Goal: Task Accomplishment & Management: Manage account settings

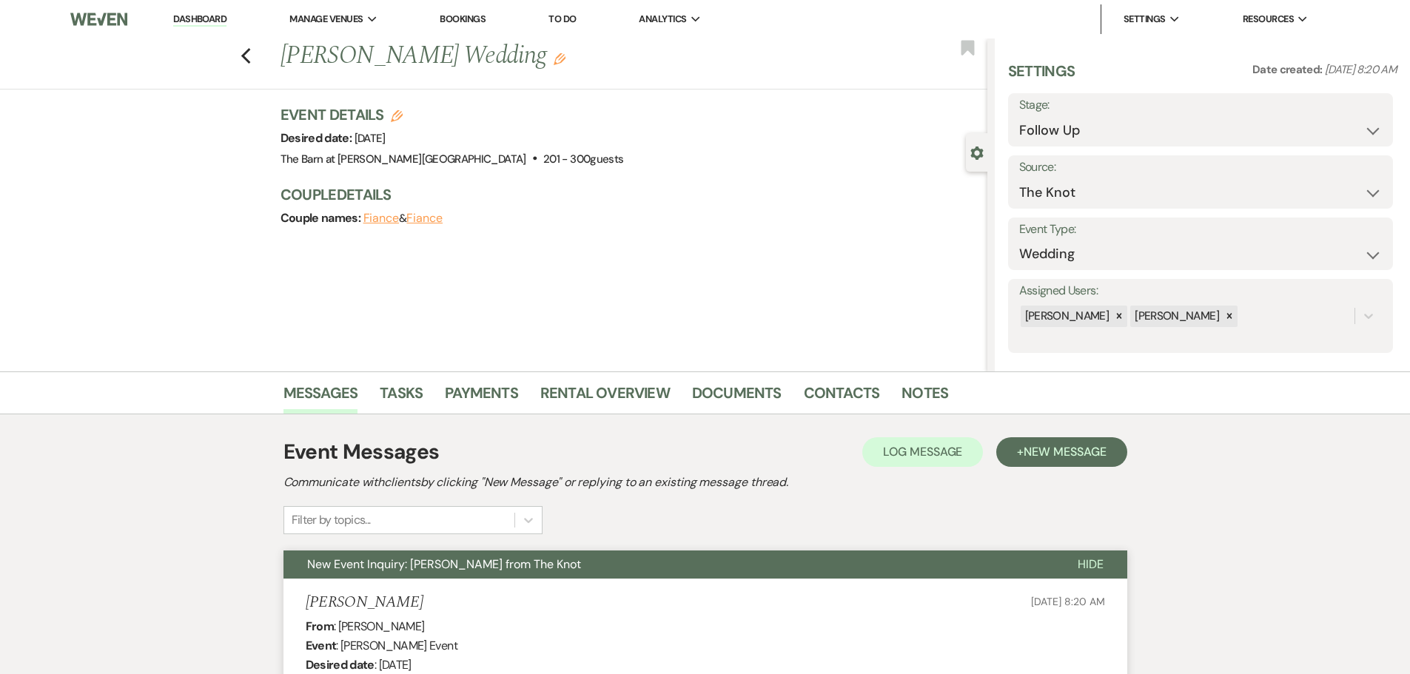
select select "9"
select select "2"
click at [183, 26] on link "Dashboard" at bounding box center [199, 20] width 53 height 14
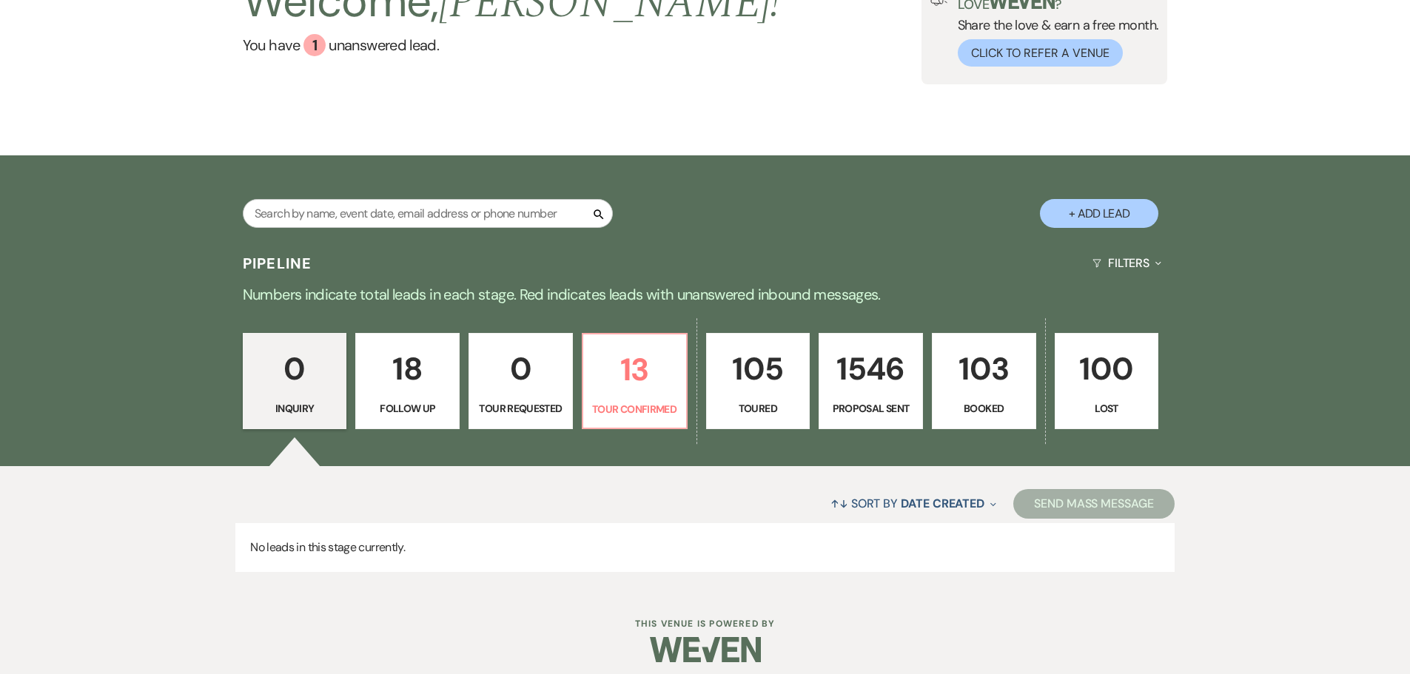
scroll to position [149, 0]
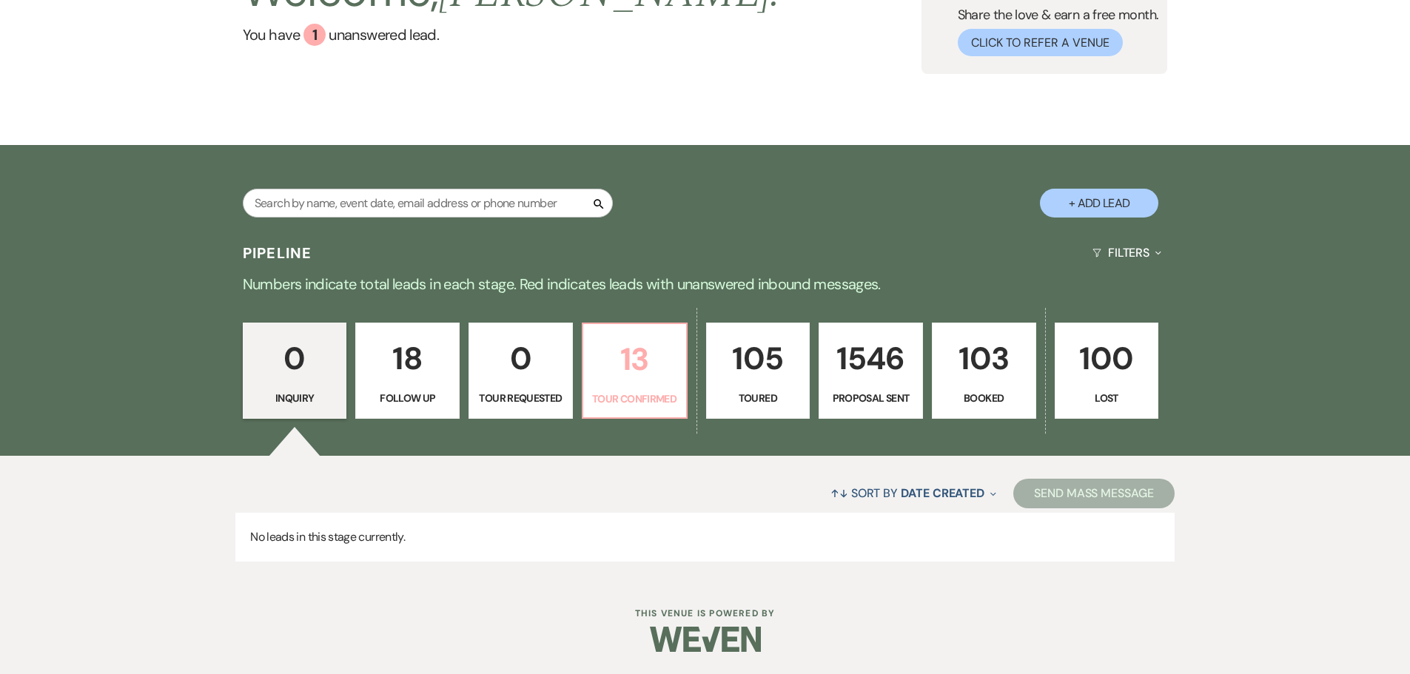
click at [594, 355] on p "13" at bounding box center [634, 360] width 85 height 50
select select "4"
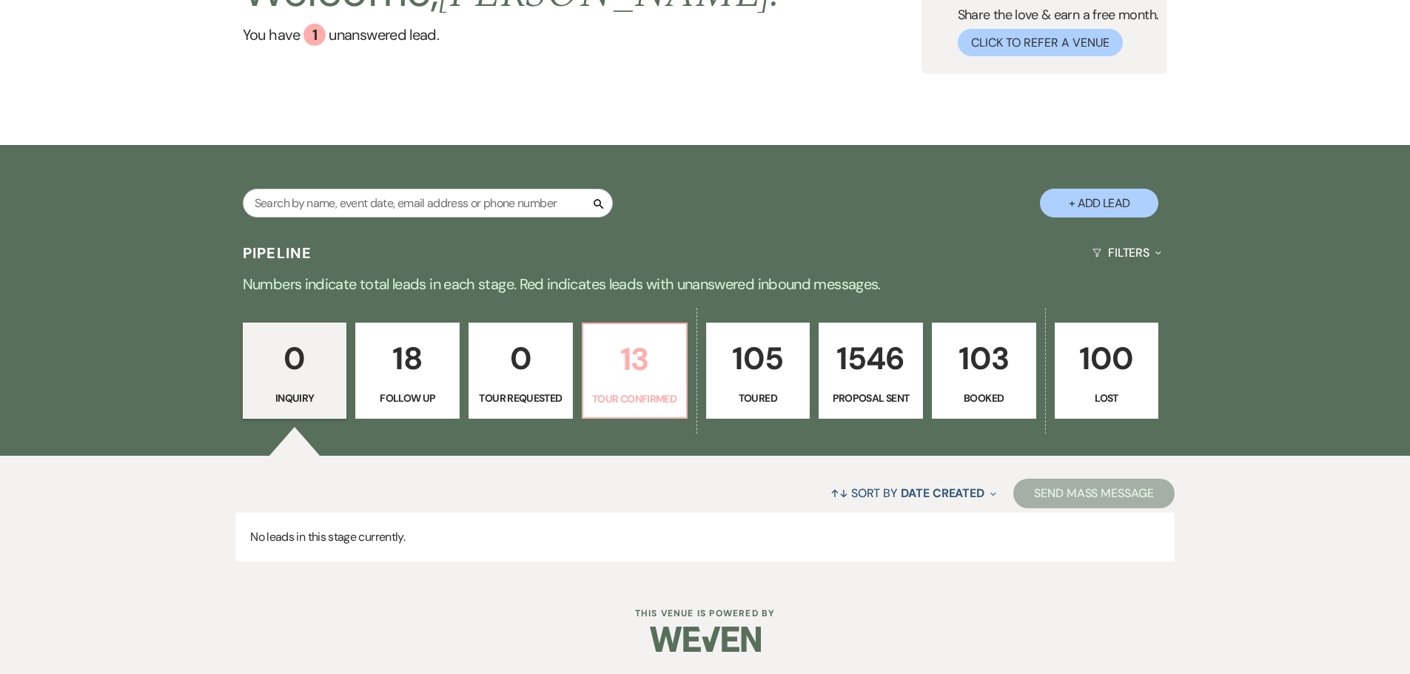
select select "4"
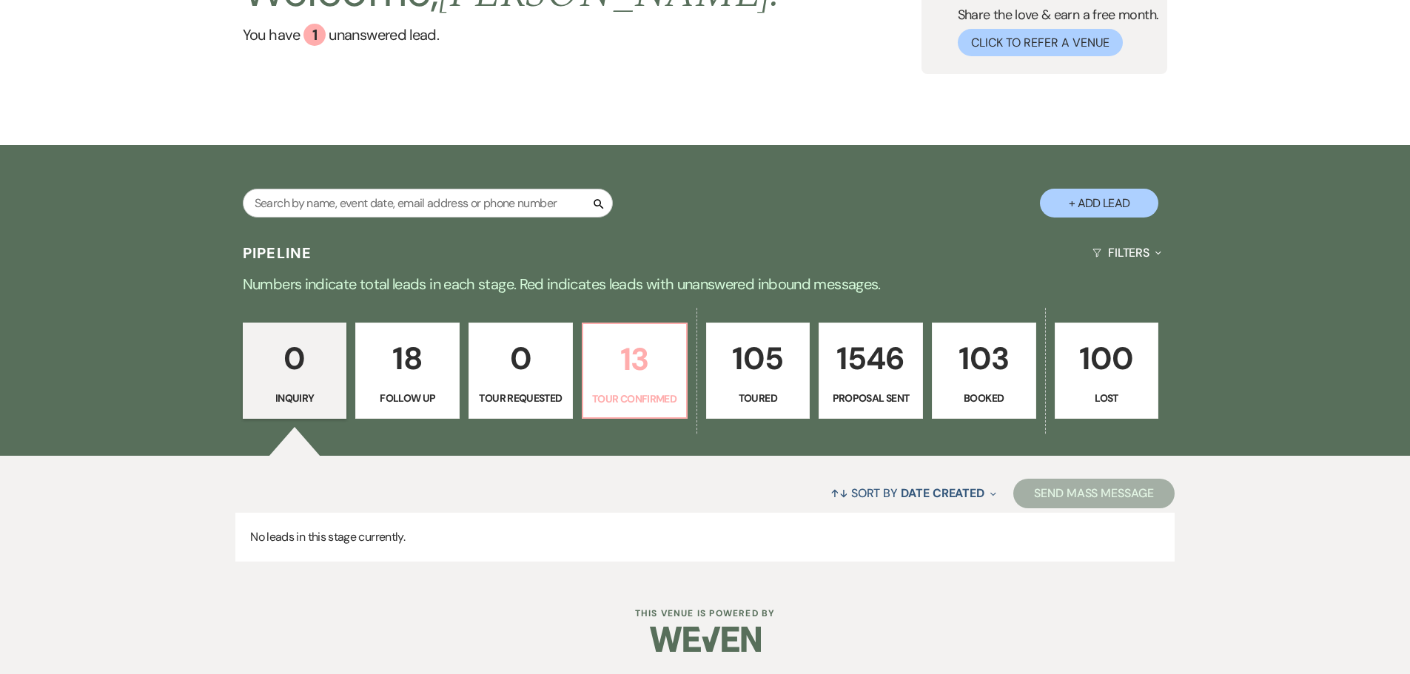
select select "4"
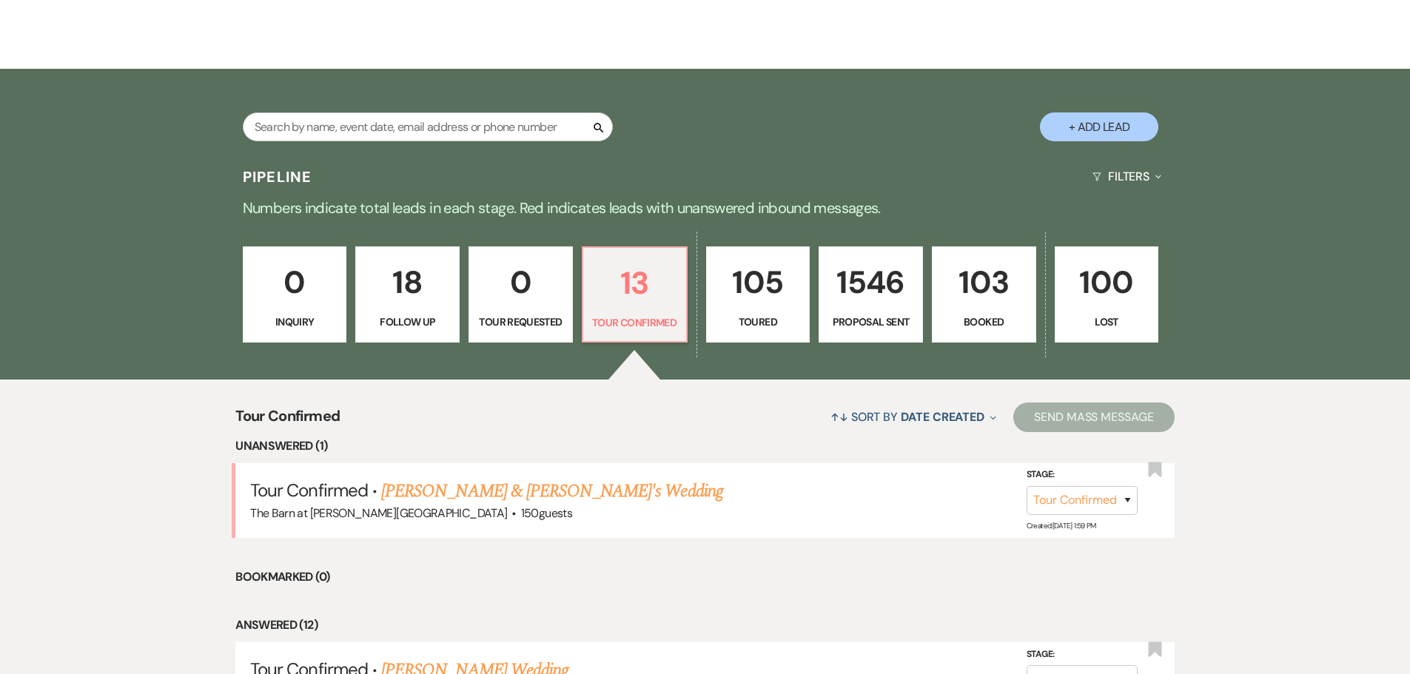
scroll to position [297, 0]
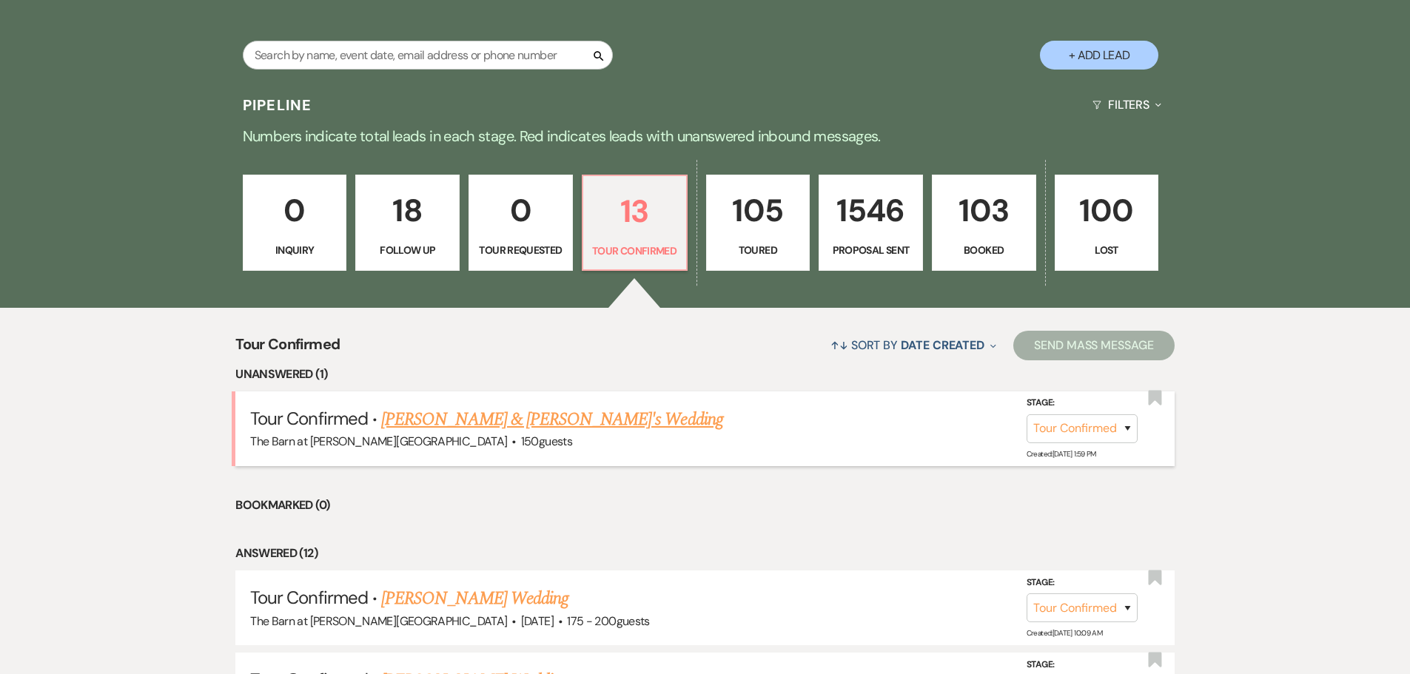
click at [483, 417] on link "Tiffani & Niko's Wedding" at bounding box center [552, 419] width 342 height 27
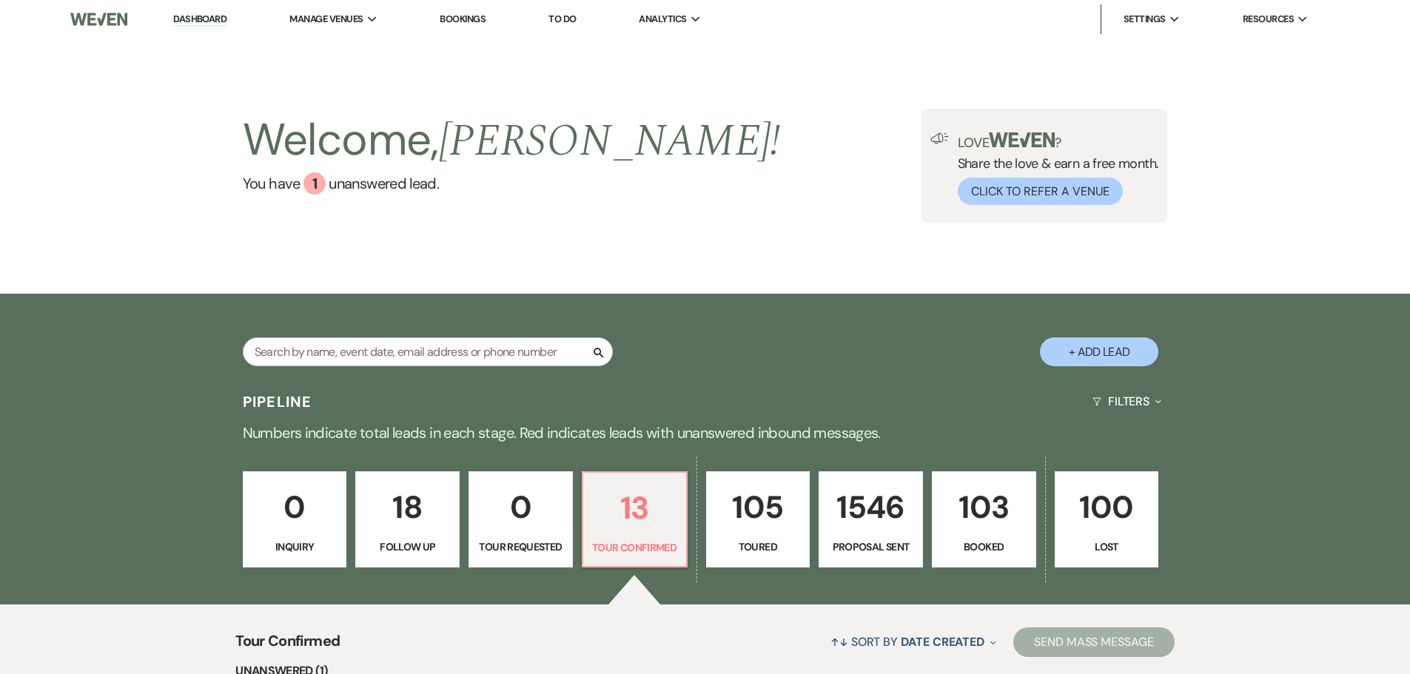
select select "4"
select select "5"
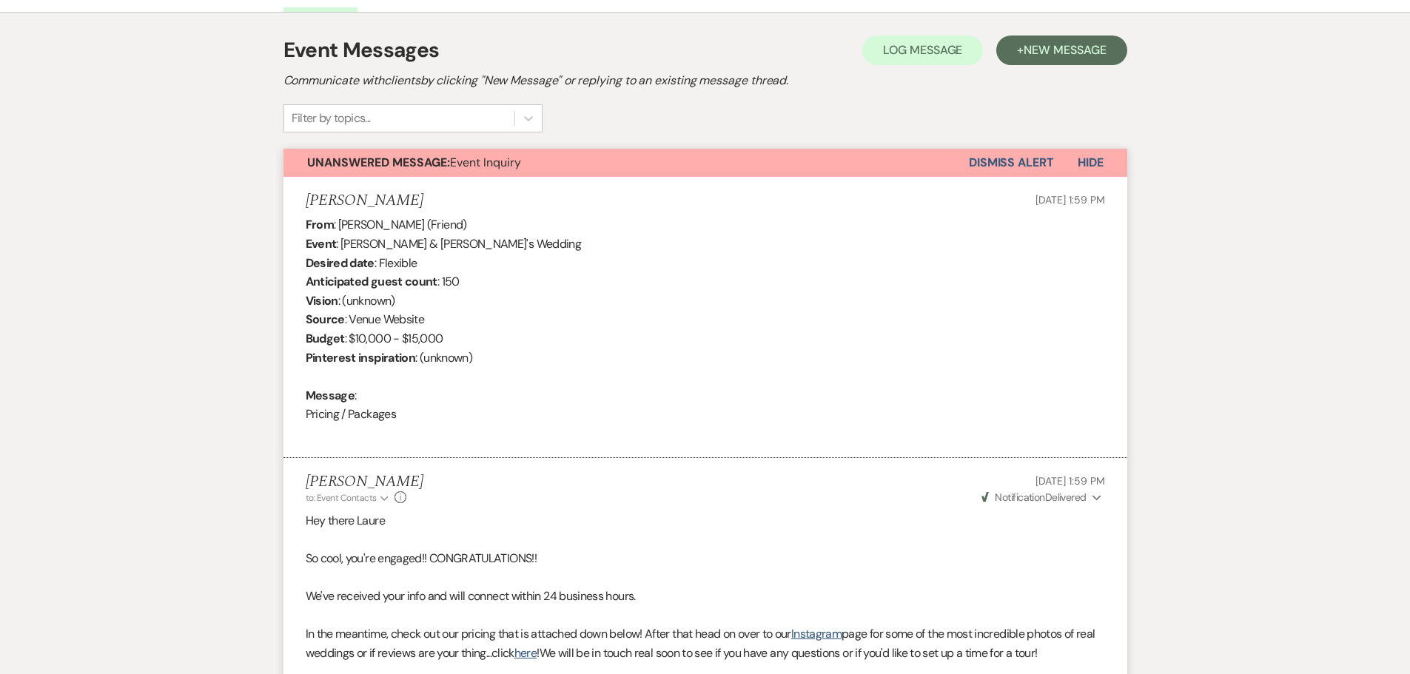
scroll to position [158, 0]
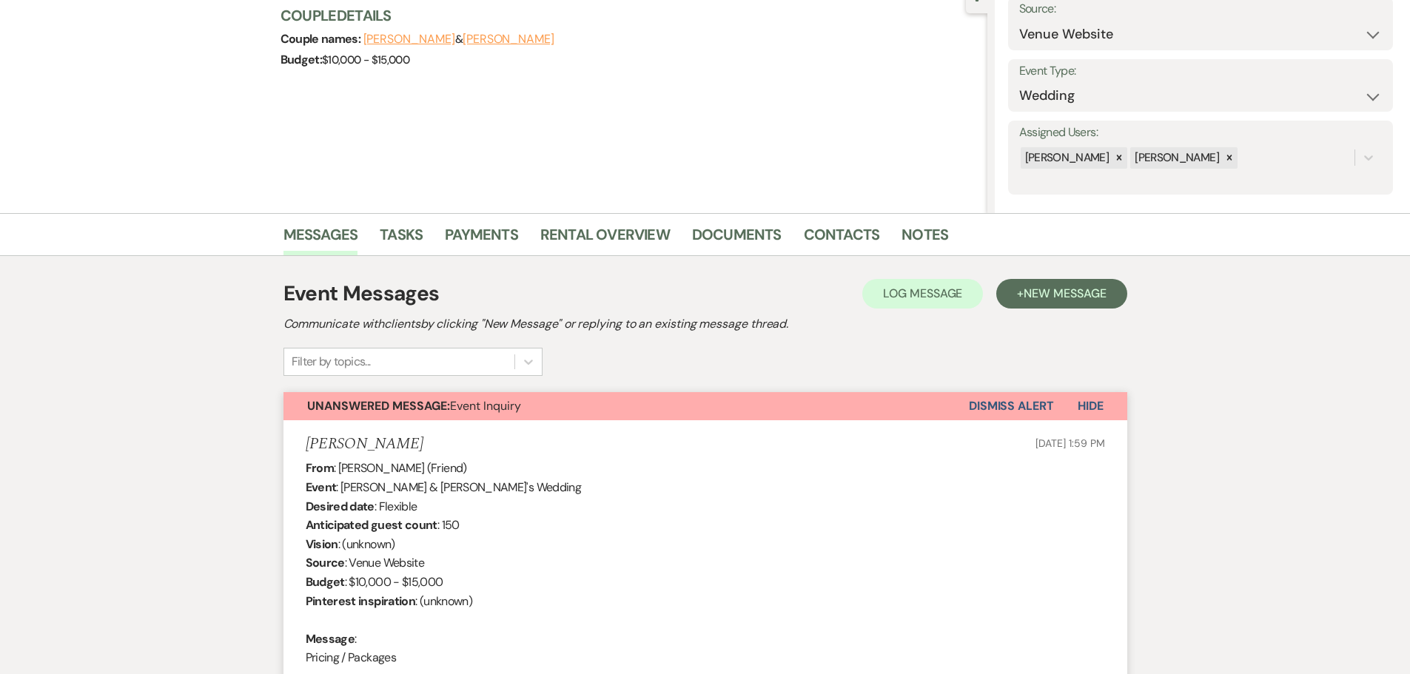
click at [964, 408] on button "Unanswered Message: Event Inquiry" at bounding box center [625, 406] width 685 height 28
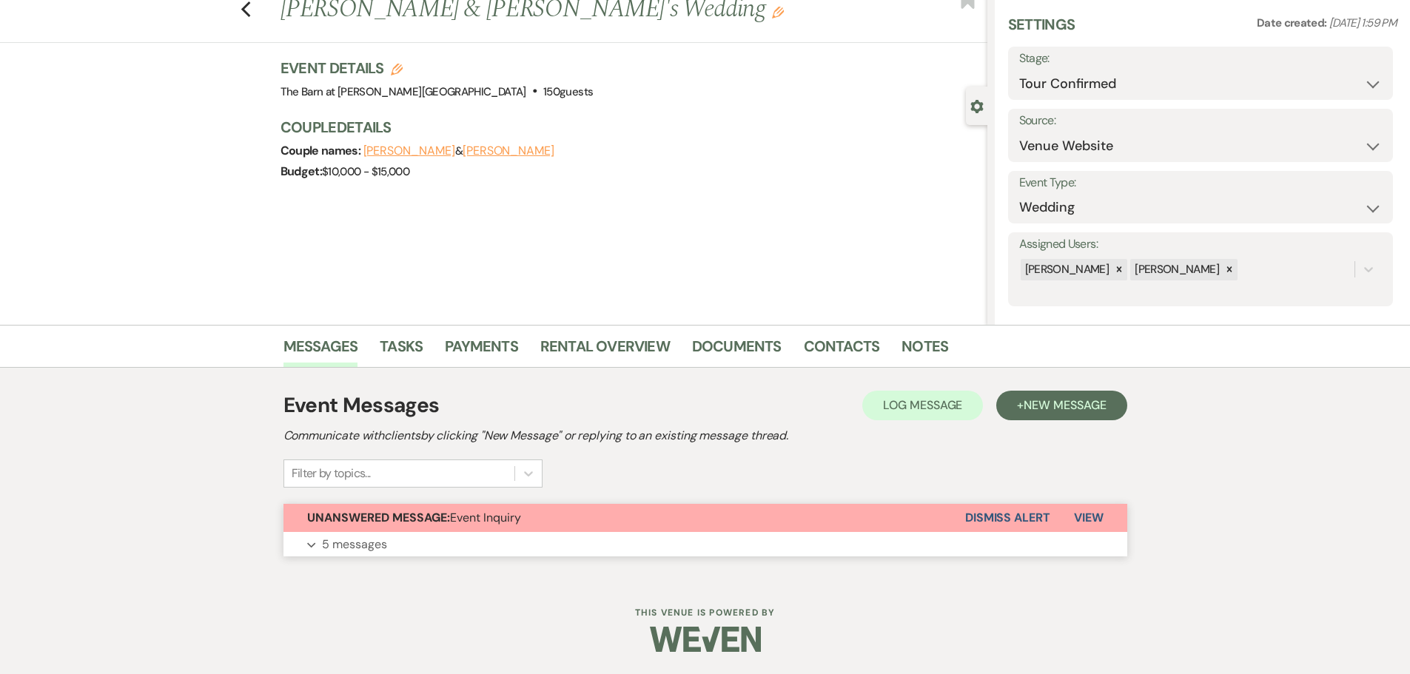
scroll to position [47, 0]
click at [967, 517] on button "Dismiss Alert" at bounding box center [1007, 518] width 85 height 28
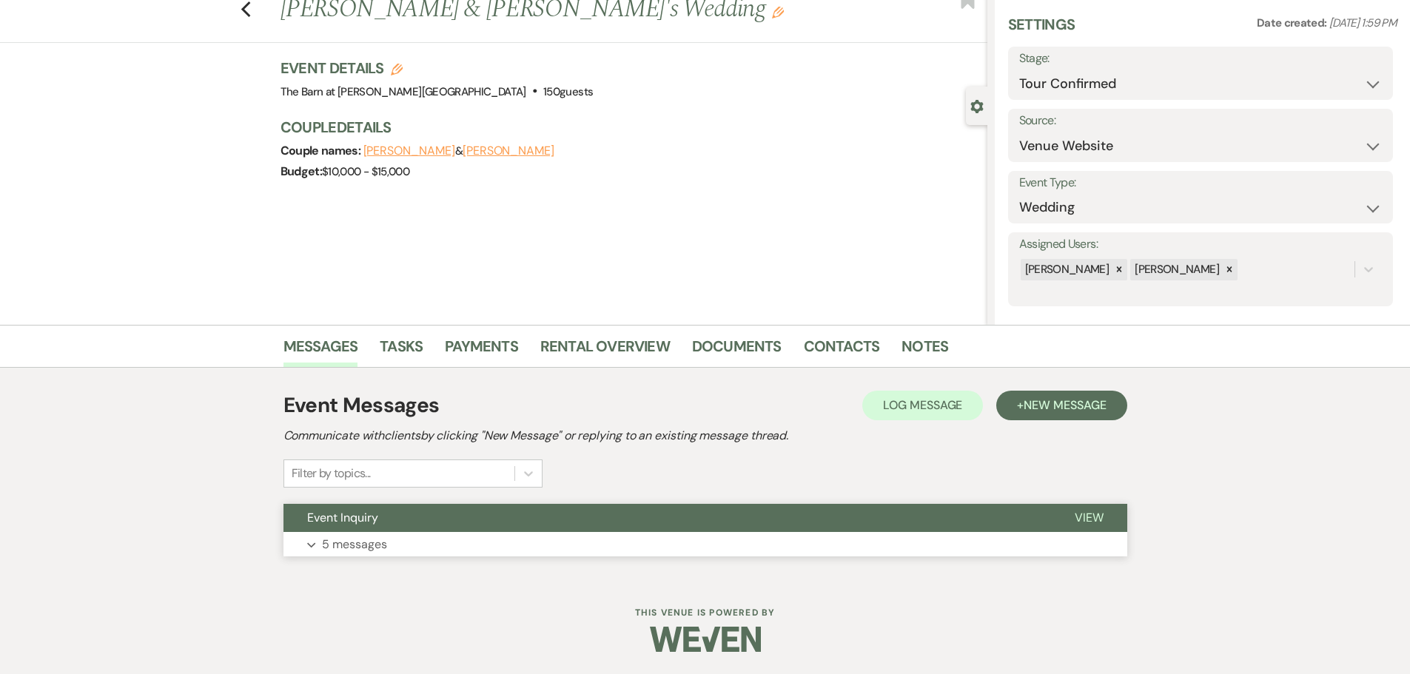
scroll to position [0, 0]
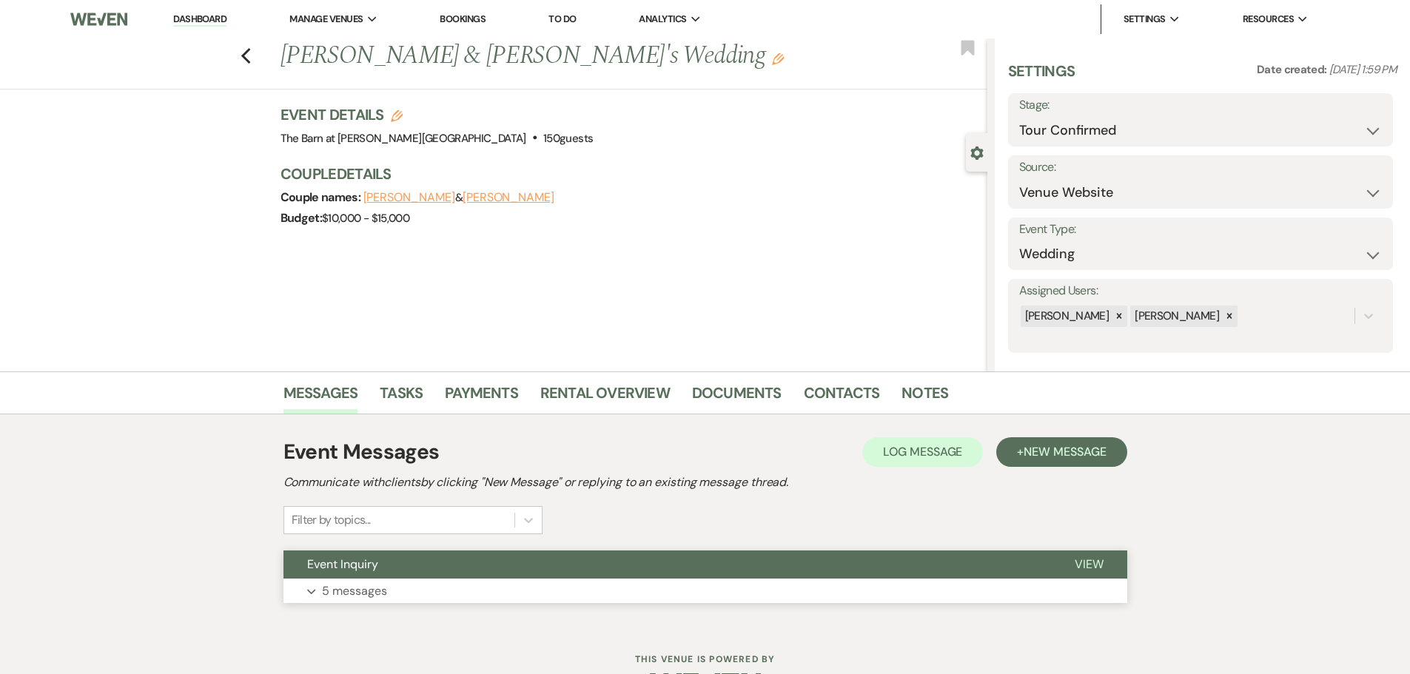
click at [217, 20] on link "Dashboard" at bounding box center [199, 20] width 53 height 14
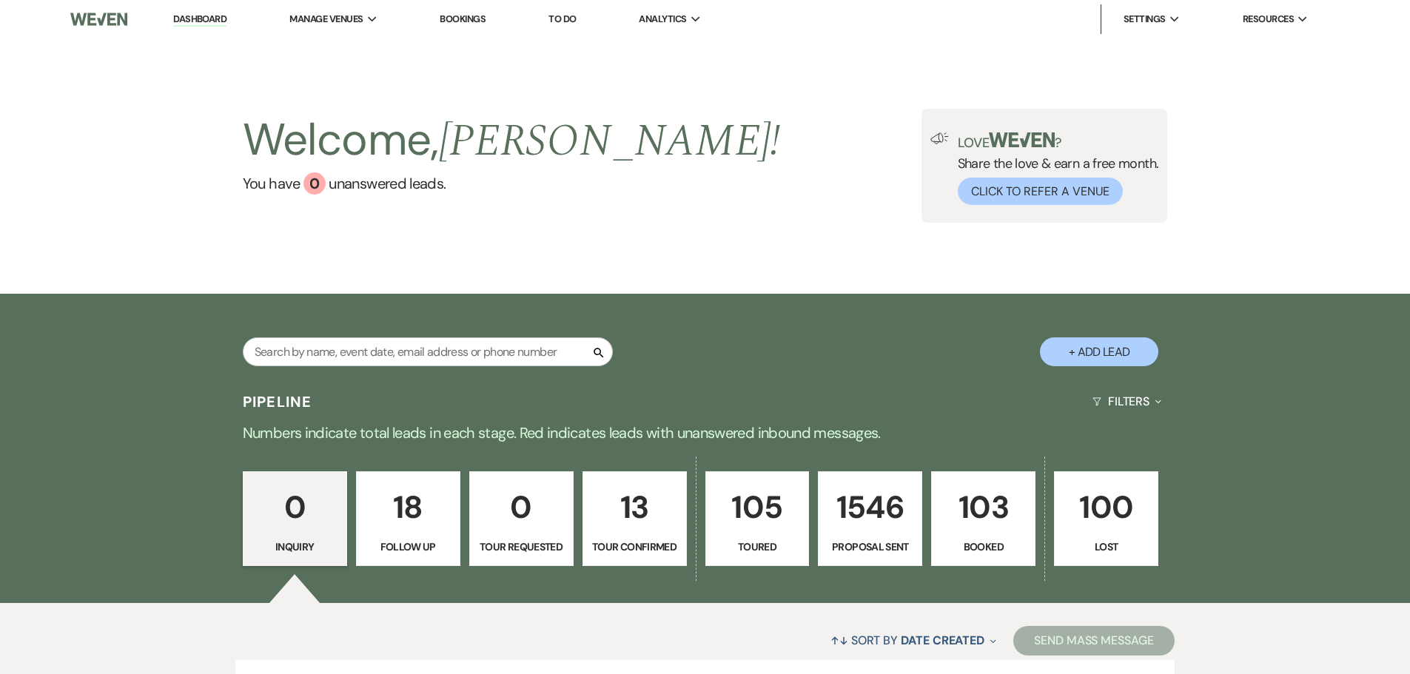
click at [980, 560] on link "103 Booked" at bounding box center [983, 518] width 104 height 95
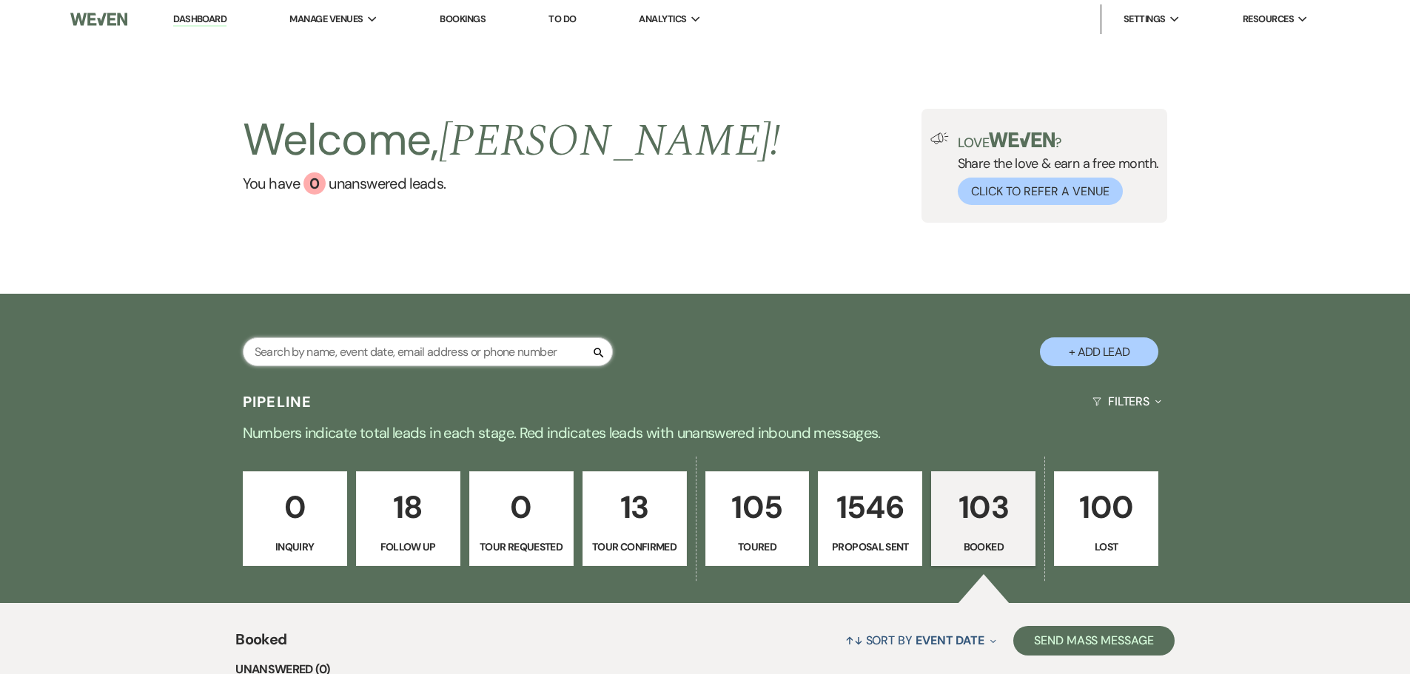
click at [388, 362] on input "text" at bounding box center [428, 352] width 370 height 29
type input "irvin"
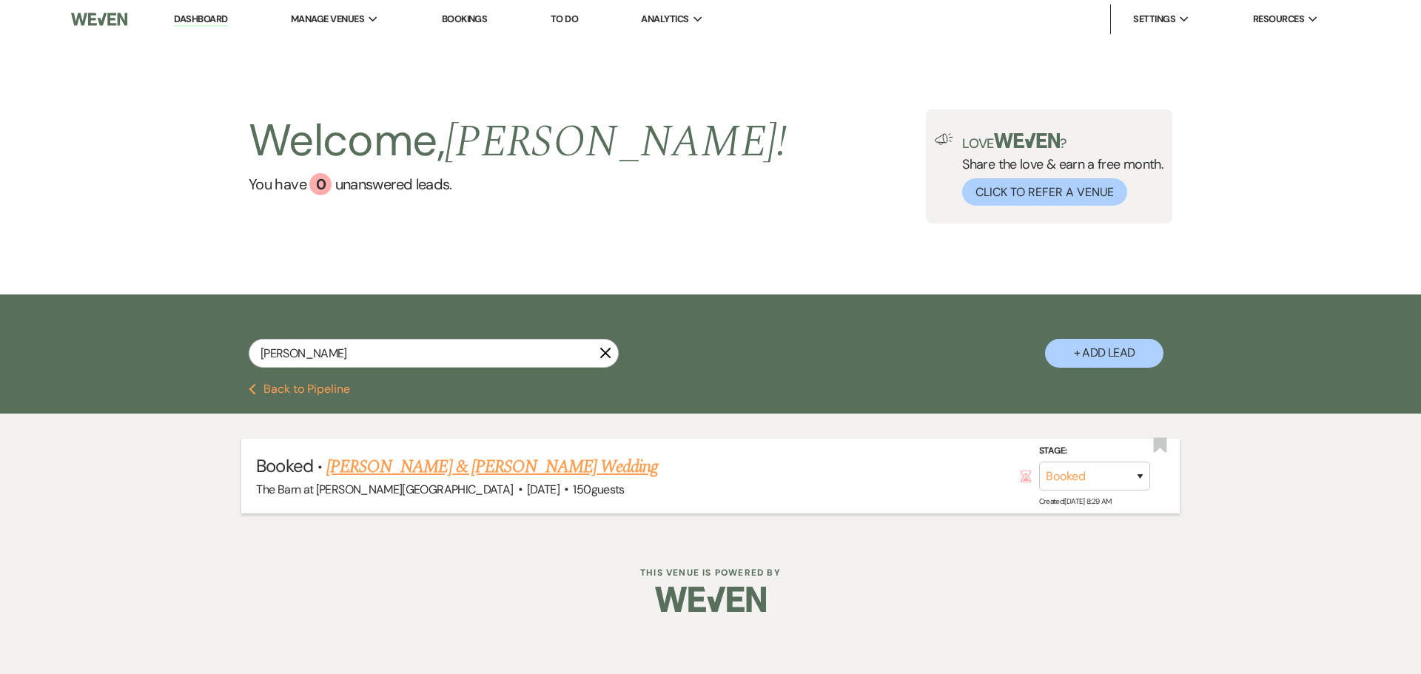
click at [563, 470] on link "Benjamin Gensler & Taylor Irvin's Wedding" at bounding box center [492, 467] width 332 height 27
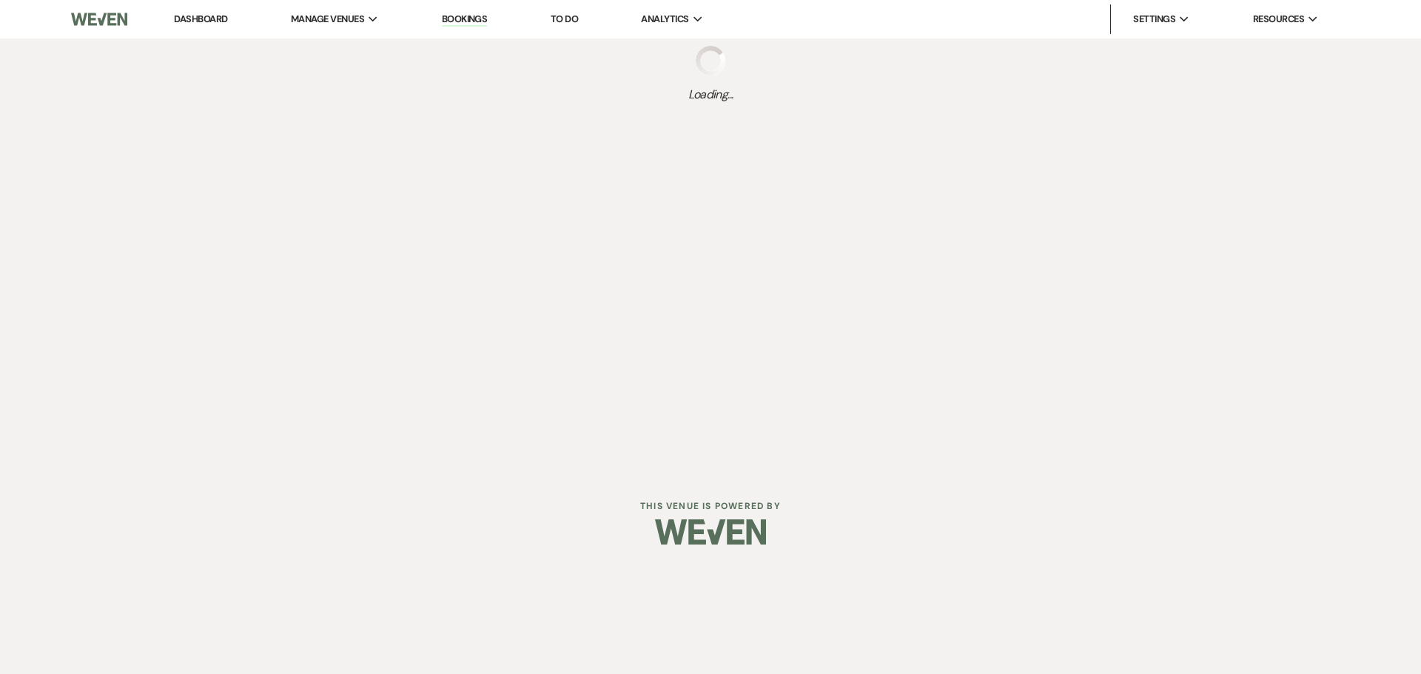
select select "5"
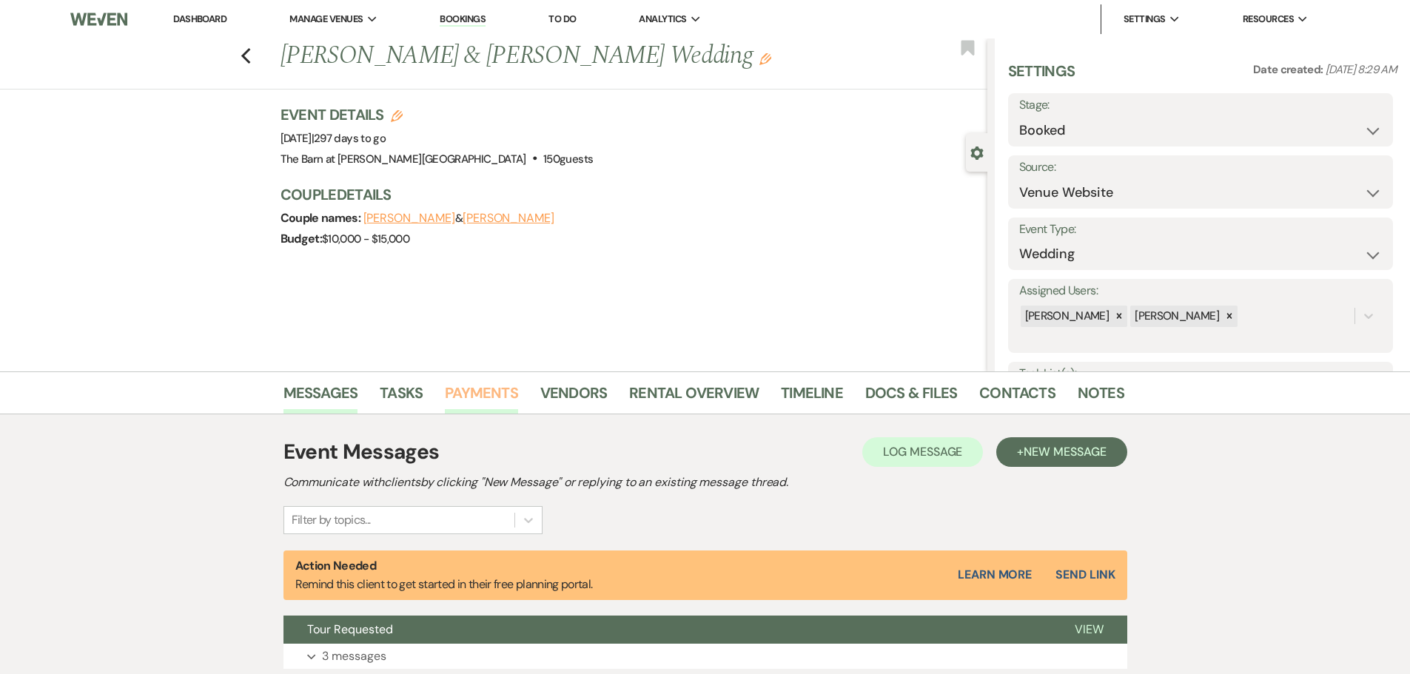
click at [479, 391] on link "Payments" at bounding box center [481, 397] width 73 height 33
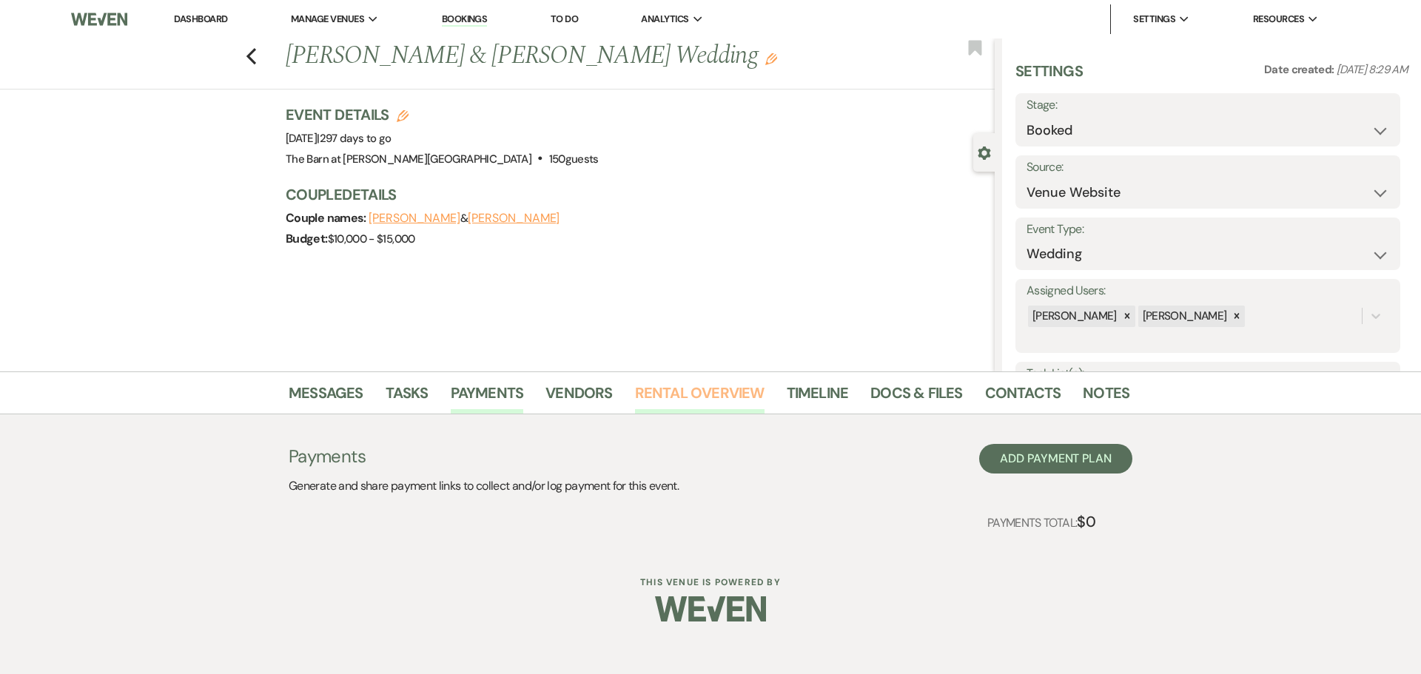
click at [708, 397] on link "Rental Overview" at bounding box center [700, 397] width 130 height 33
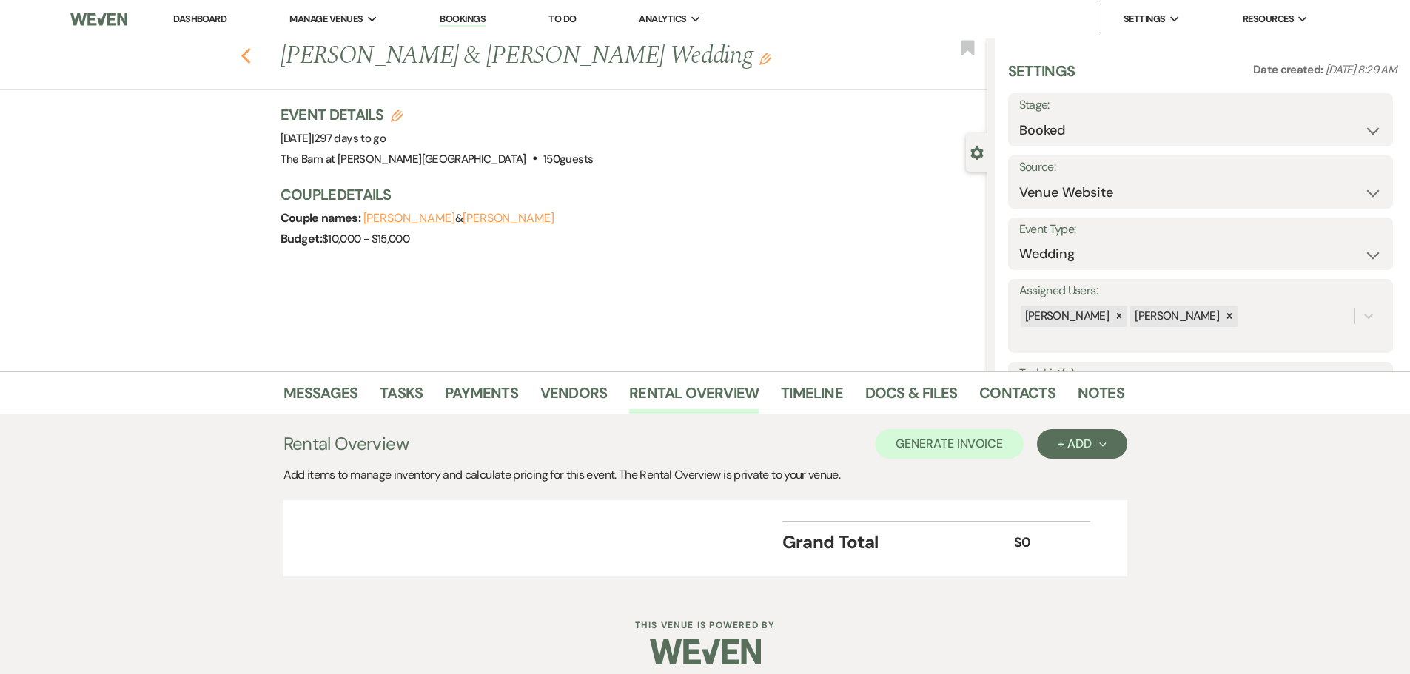
click at [248, 55] on use "button" at bounding box center [246, 56] width 10 height 16
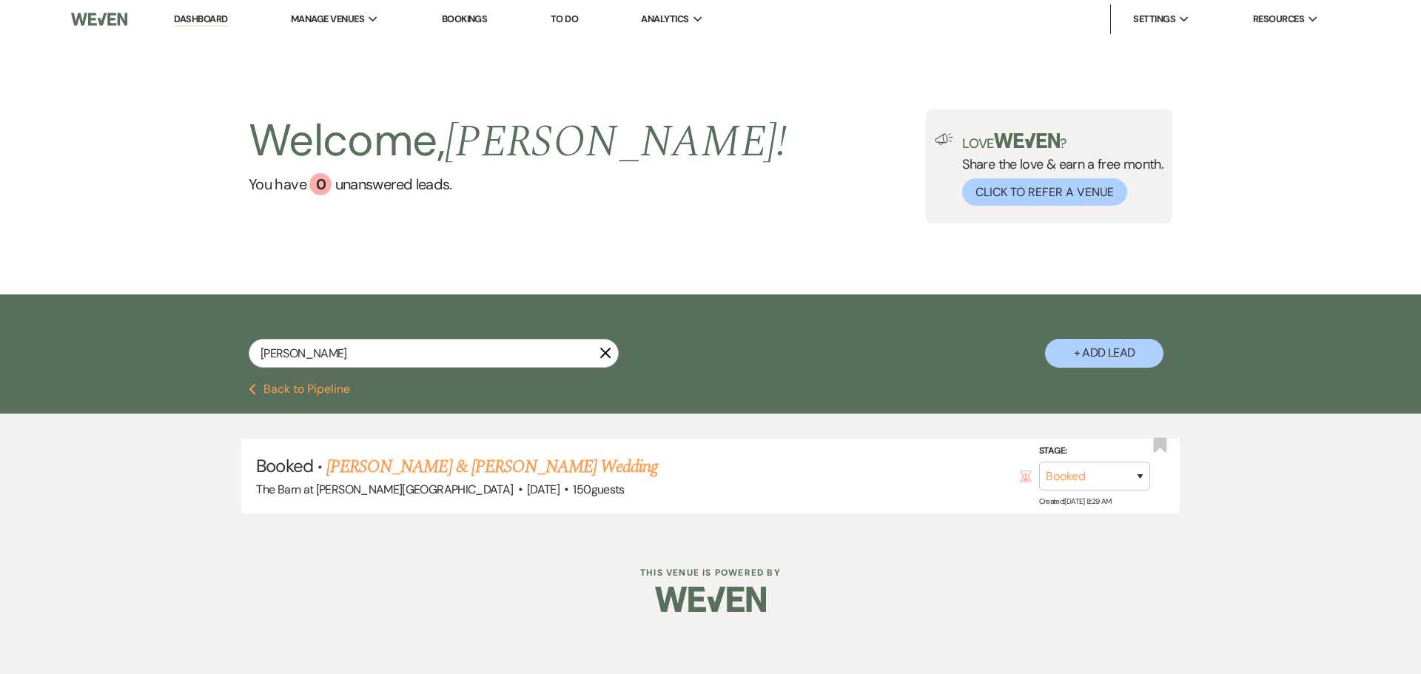
drag, startPoint x: 311, startPoint y: 396, endPoint x: 225, endPoint y: 192, distance: 221.6
click at [311, 395] on button "Previous Back to Pipeline" at bounding box center [299, 389] width 101 height 12
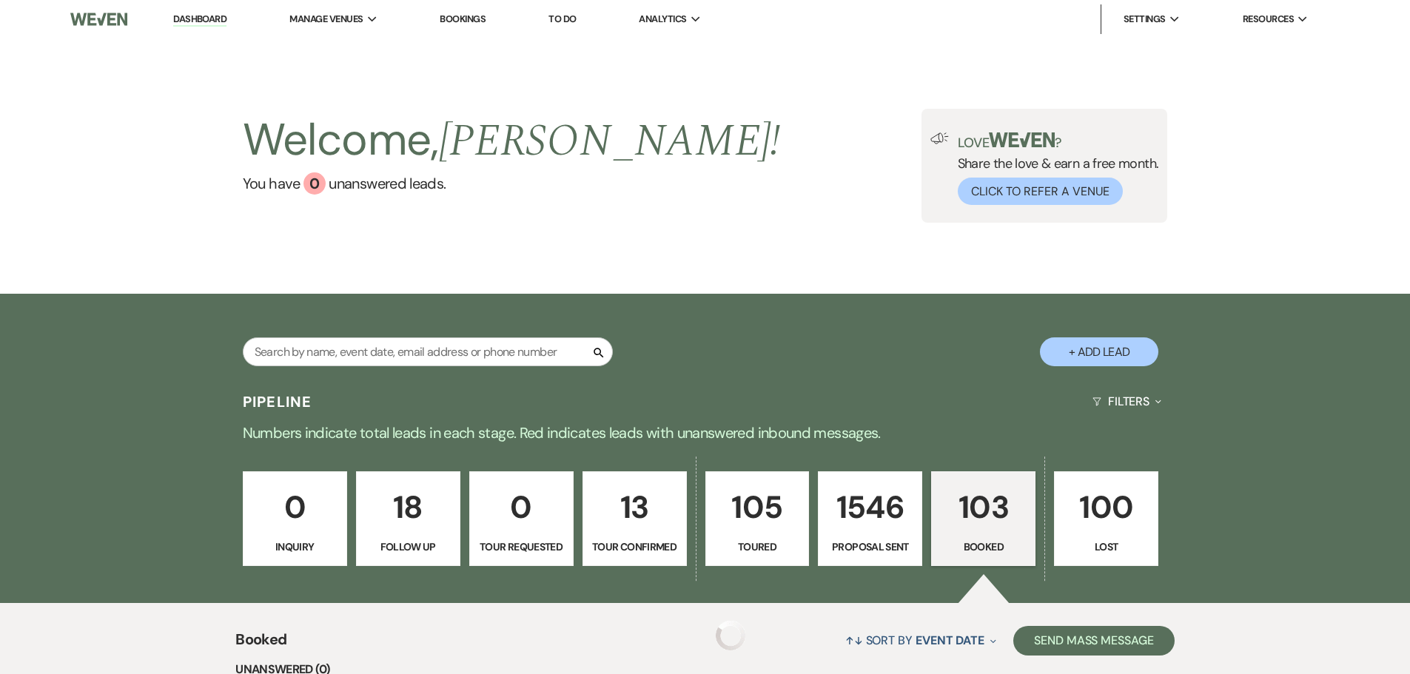
click at [192, 20] on link "Dashboard" at bounding box center [199, 20] width 53 height 14
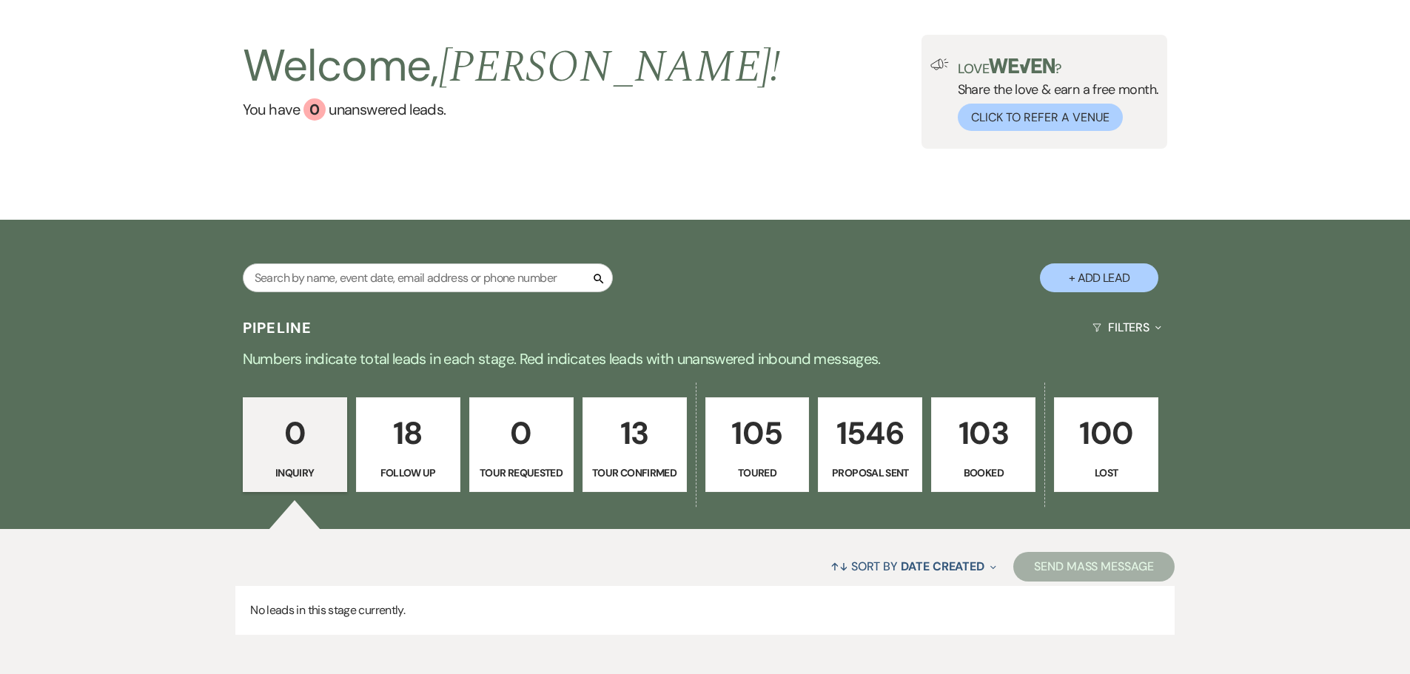
scroll to position [147, 0]
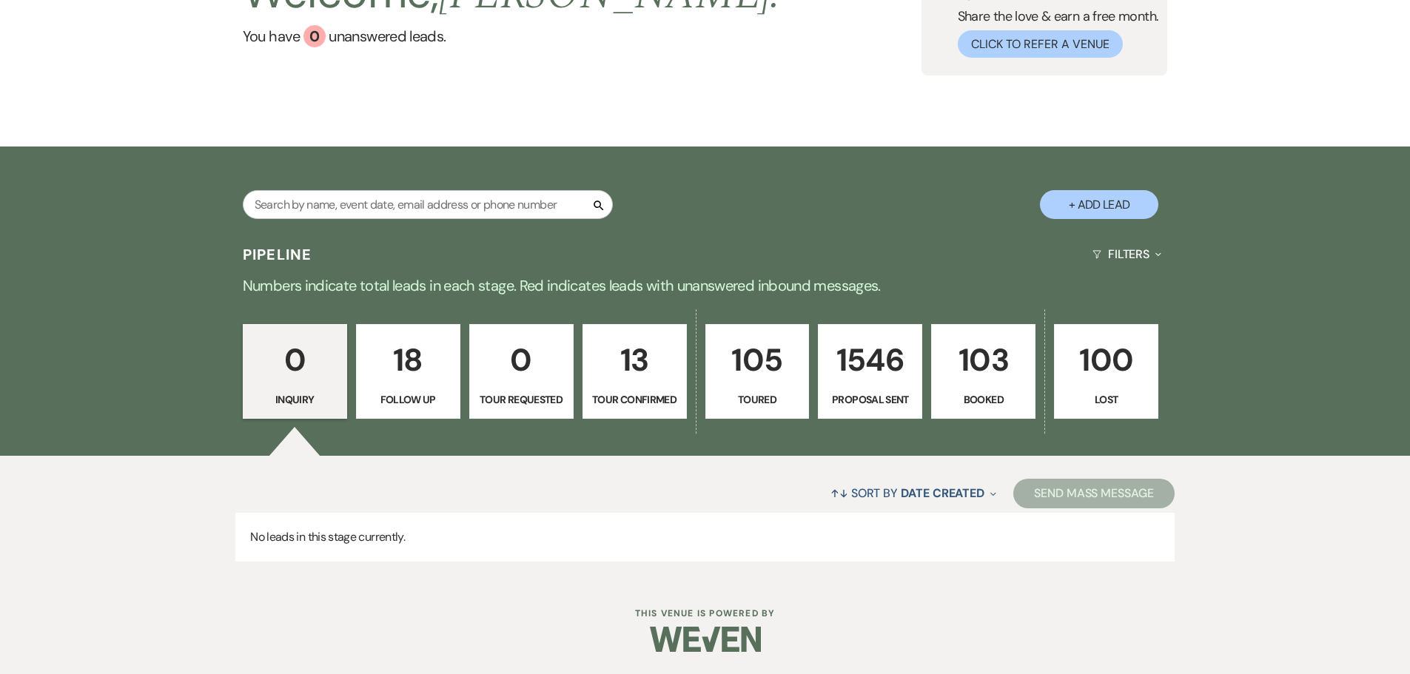
click at [979, 375] on p "103" at bounding box center [983, 360] width 85 height 50
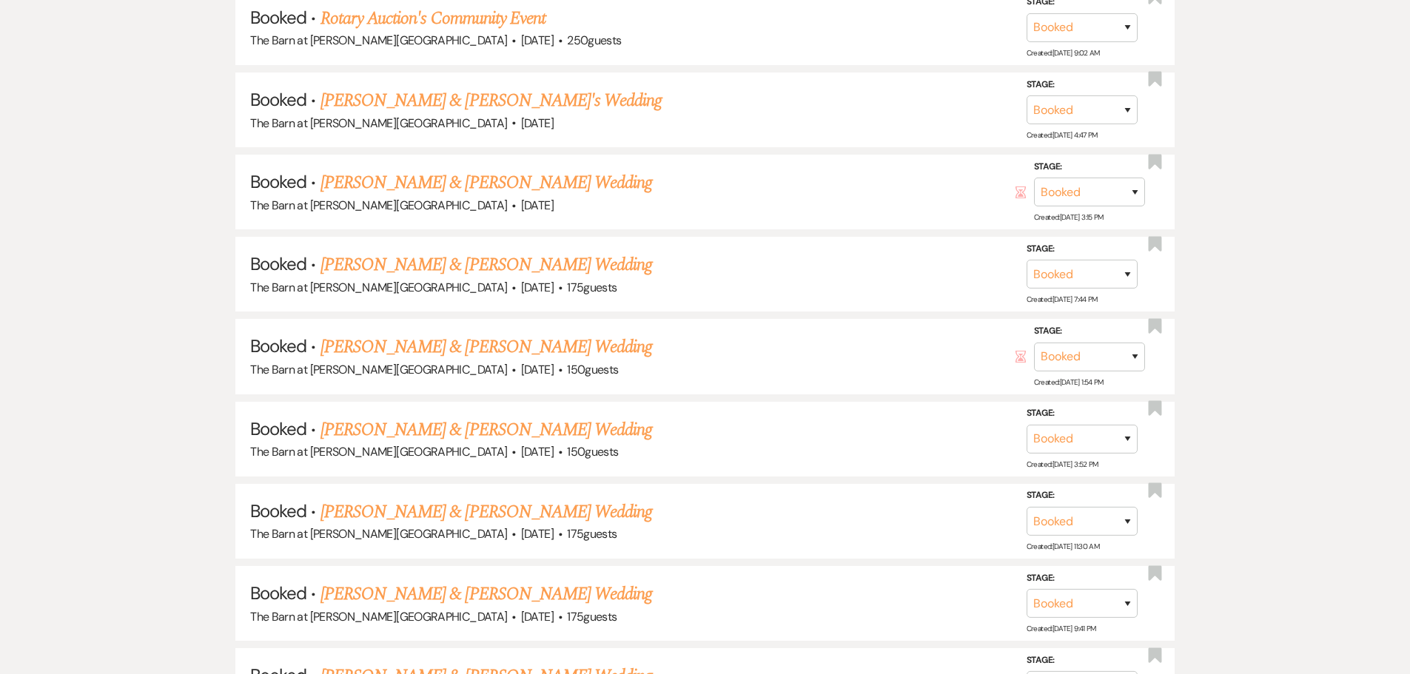
scroll to position [2960, 0]
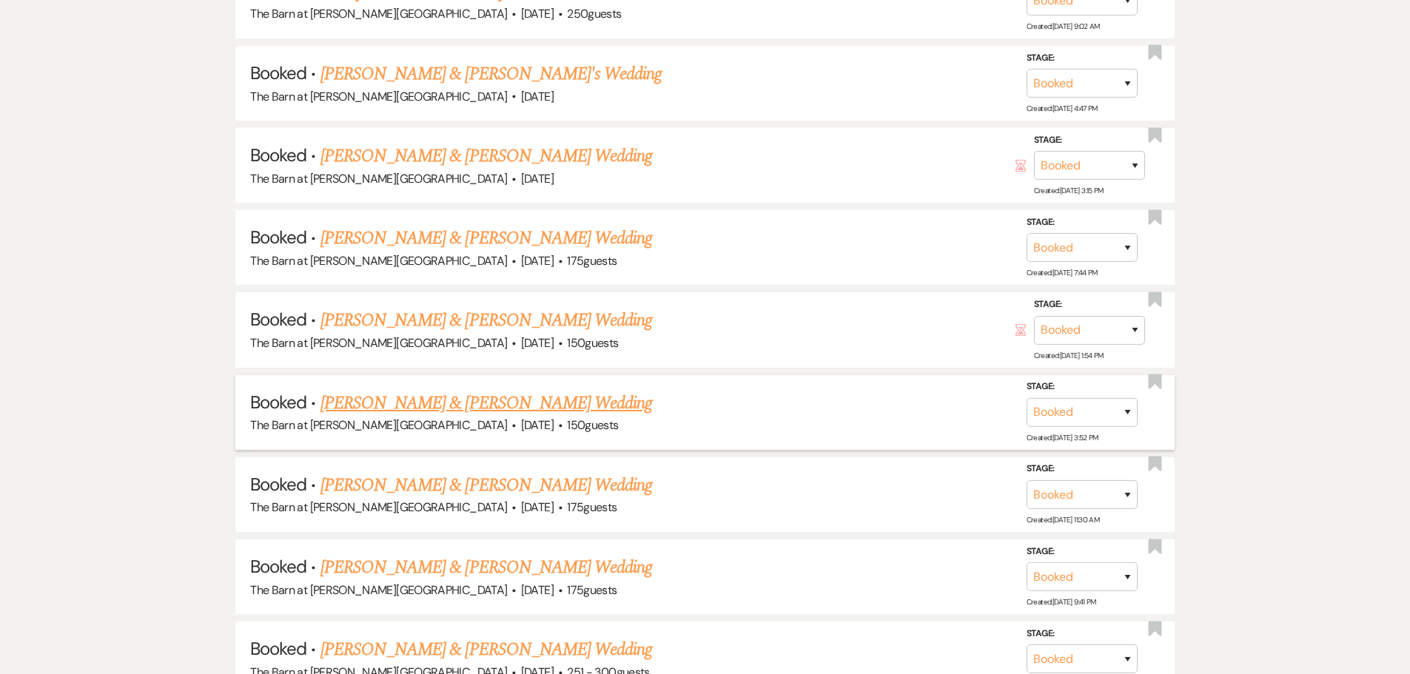
click at [532, 399] on link "[PERSON_NAME] & [PERSON_NAME] Wedding" at bounding box center [486, 403] width 332 height 27
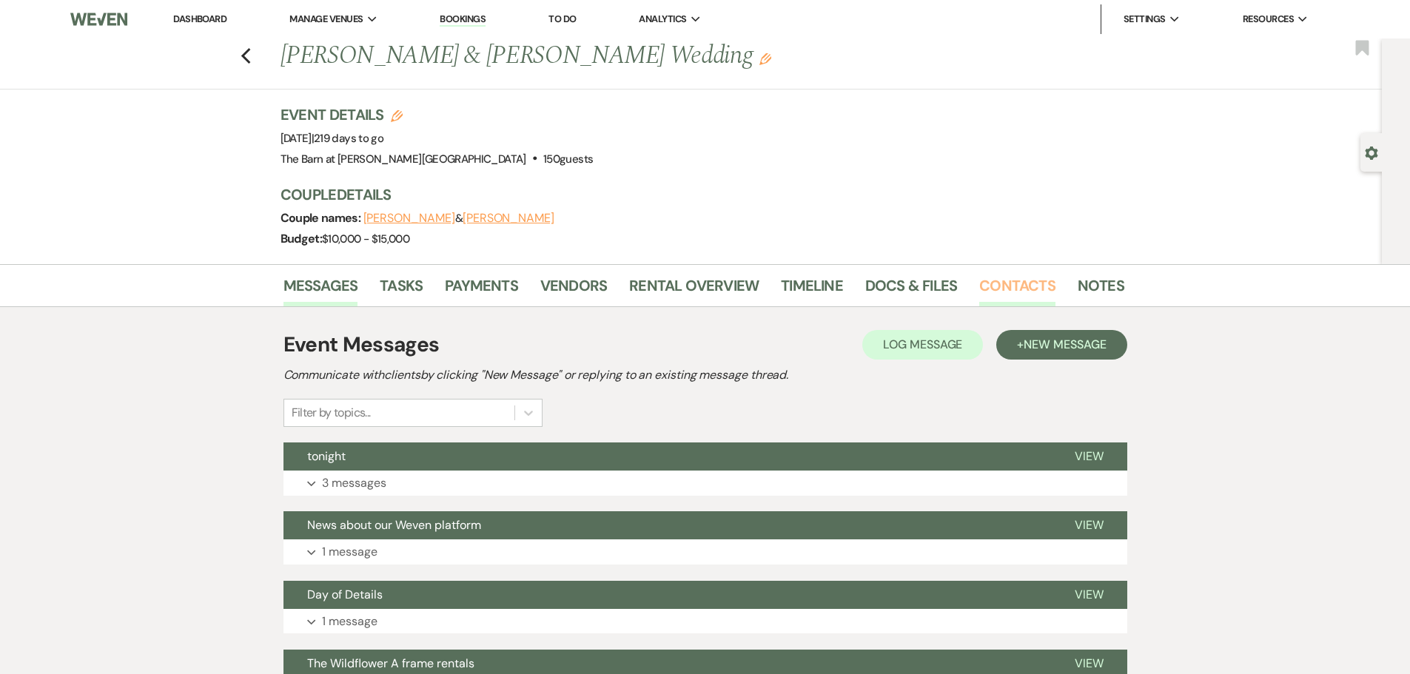
click at [987, 283] on link "Contacts" at bounding box center [1017, 290] width 76 height 33
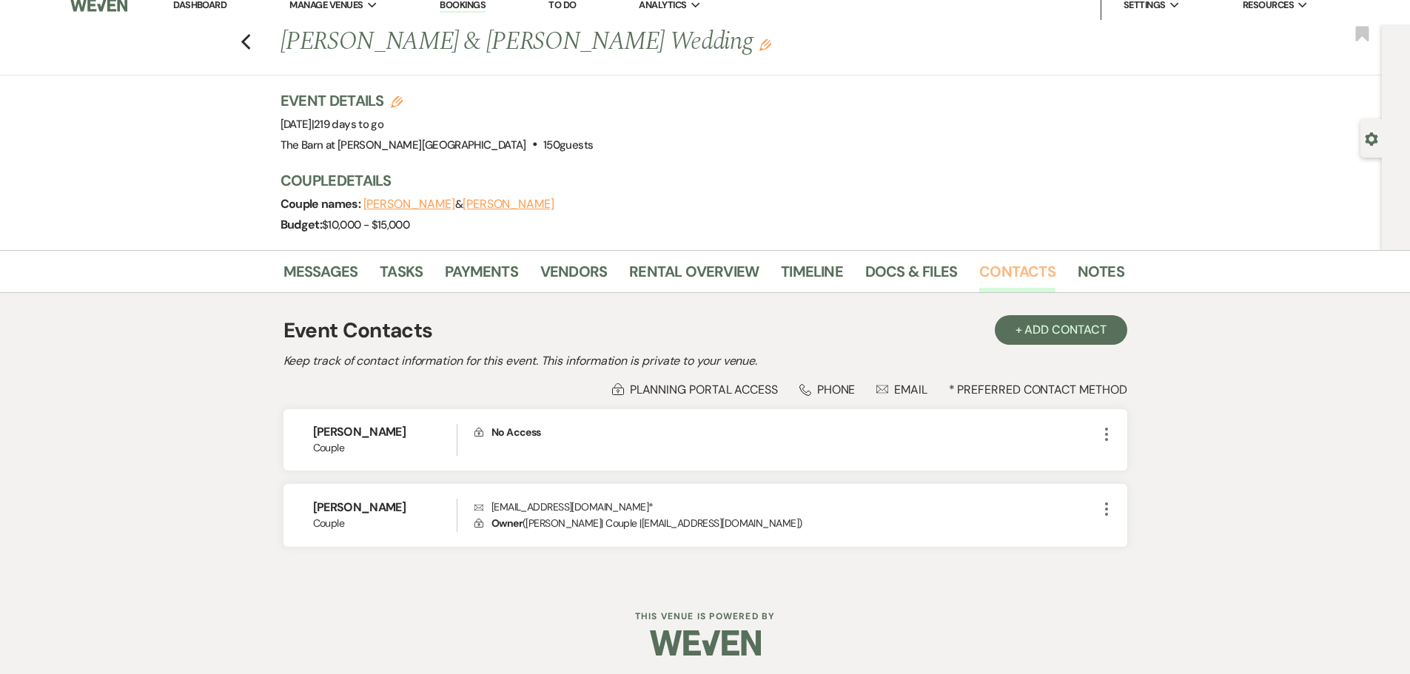
scroll to position [18, 0]
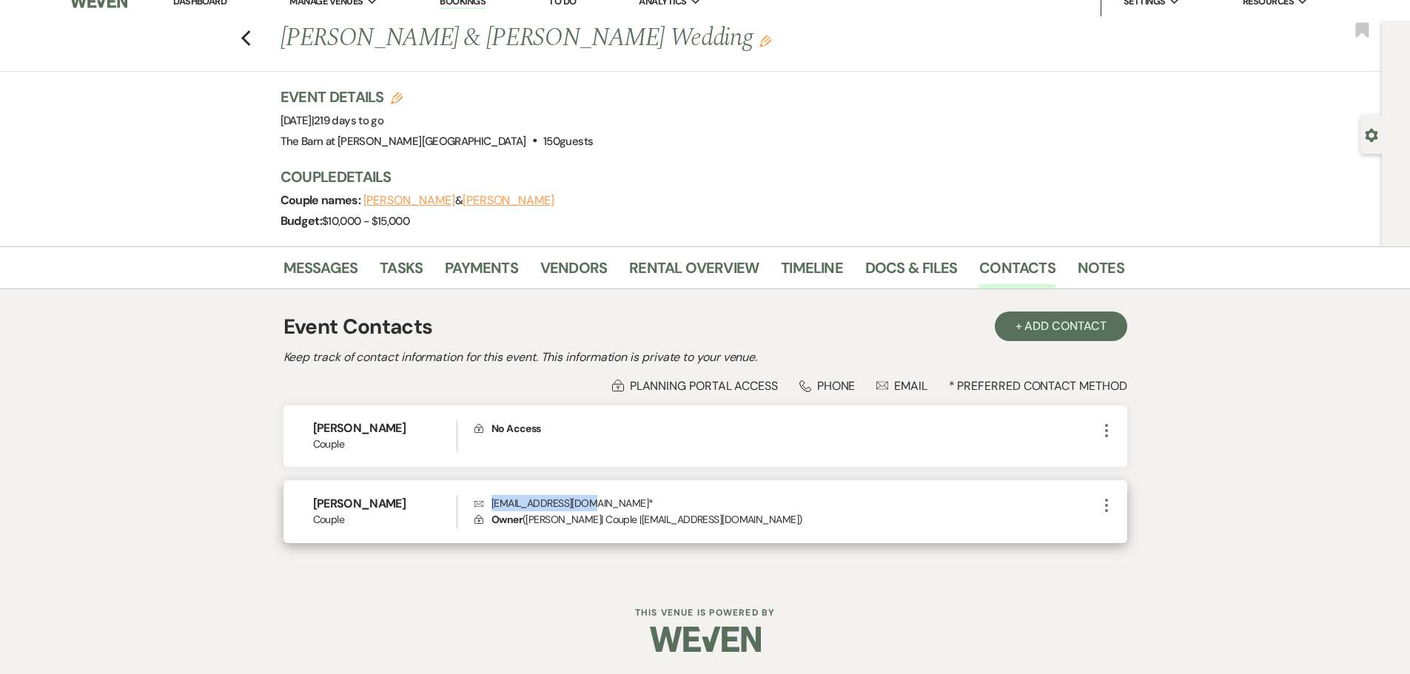
drag, startPoint x: 493, startPoint y: 501, endPoint x: 594, endPoint y: 499, distance: 101.4
click at [594, 499] on p "Envelope aogle2003@gmail.com *" at bounding box center [785, 503] width 622 height 16
copy p "aogle2003@gmail.com"
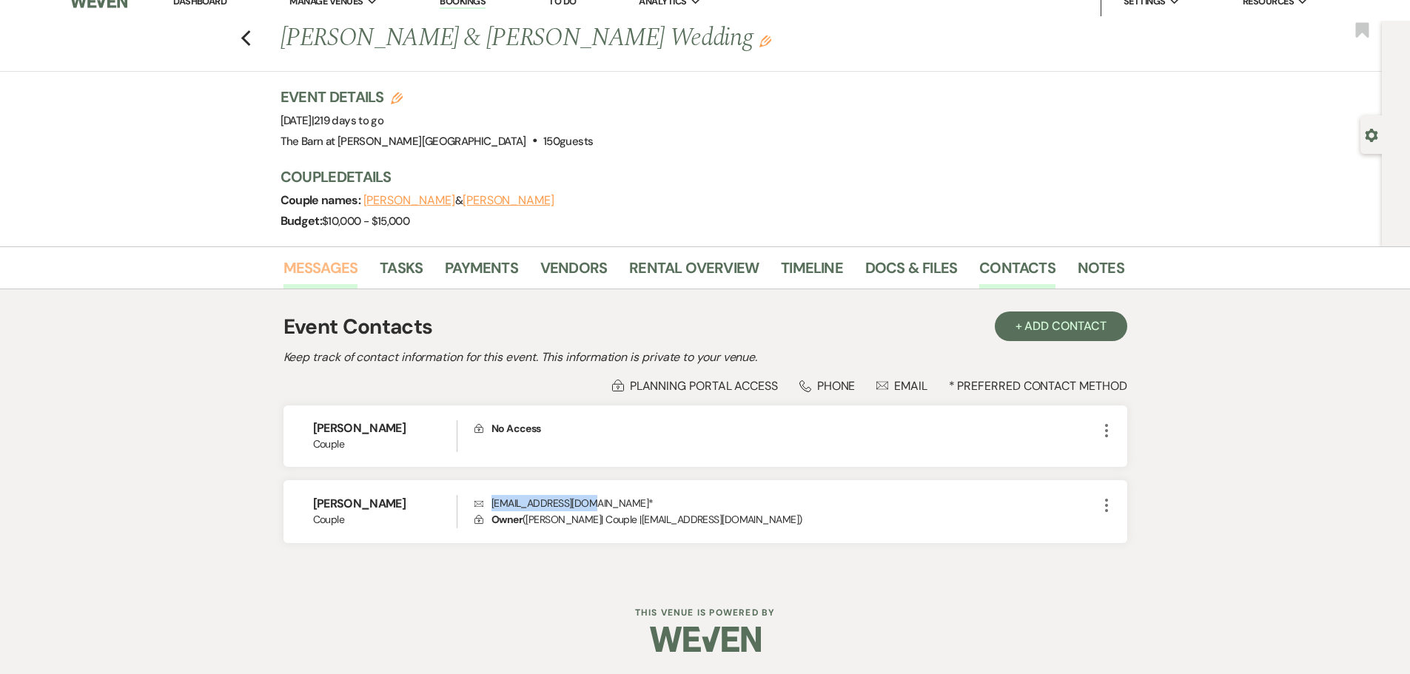
click at [315, 264] on link "Messages" at bounding box center [320, 272] width 75 height 33
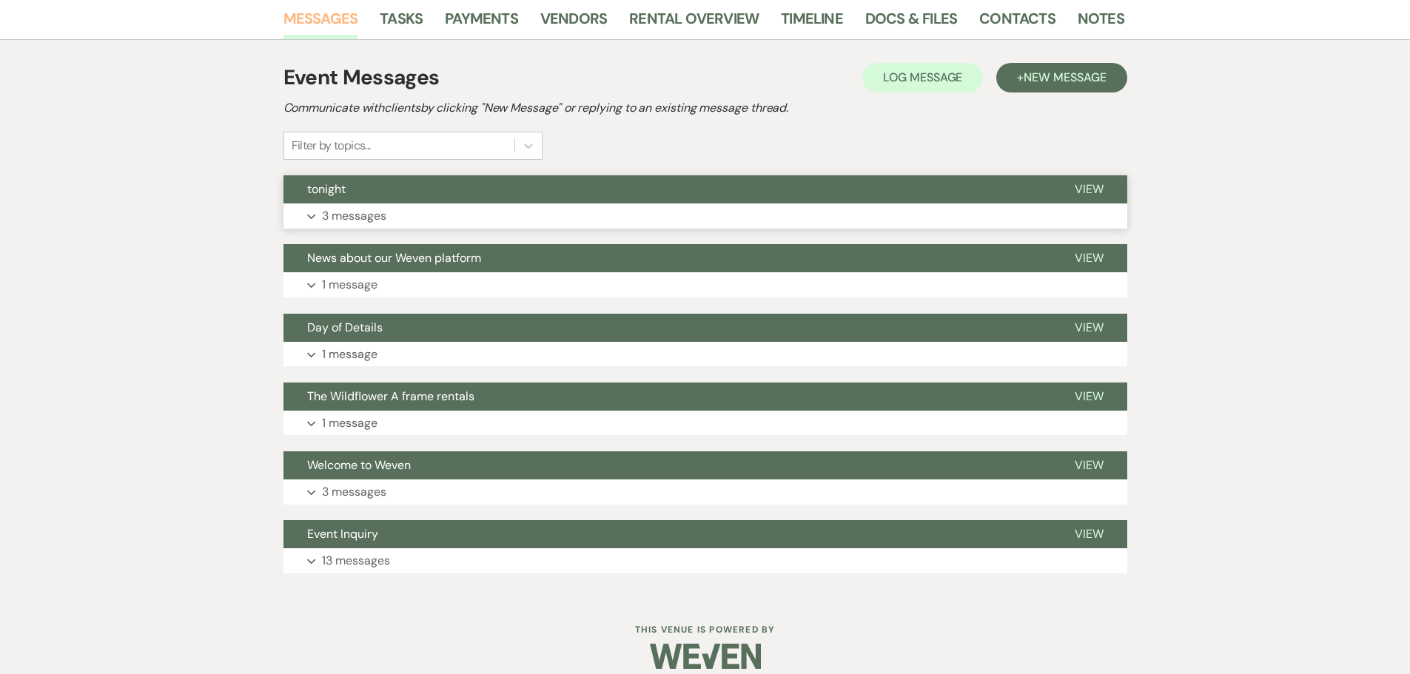
scroll to position [284, 0]
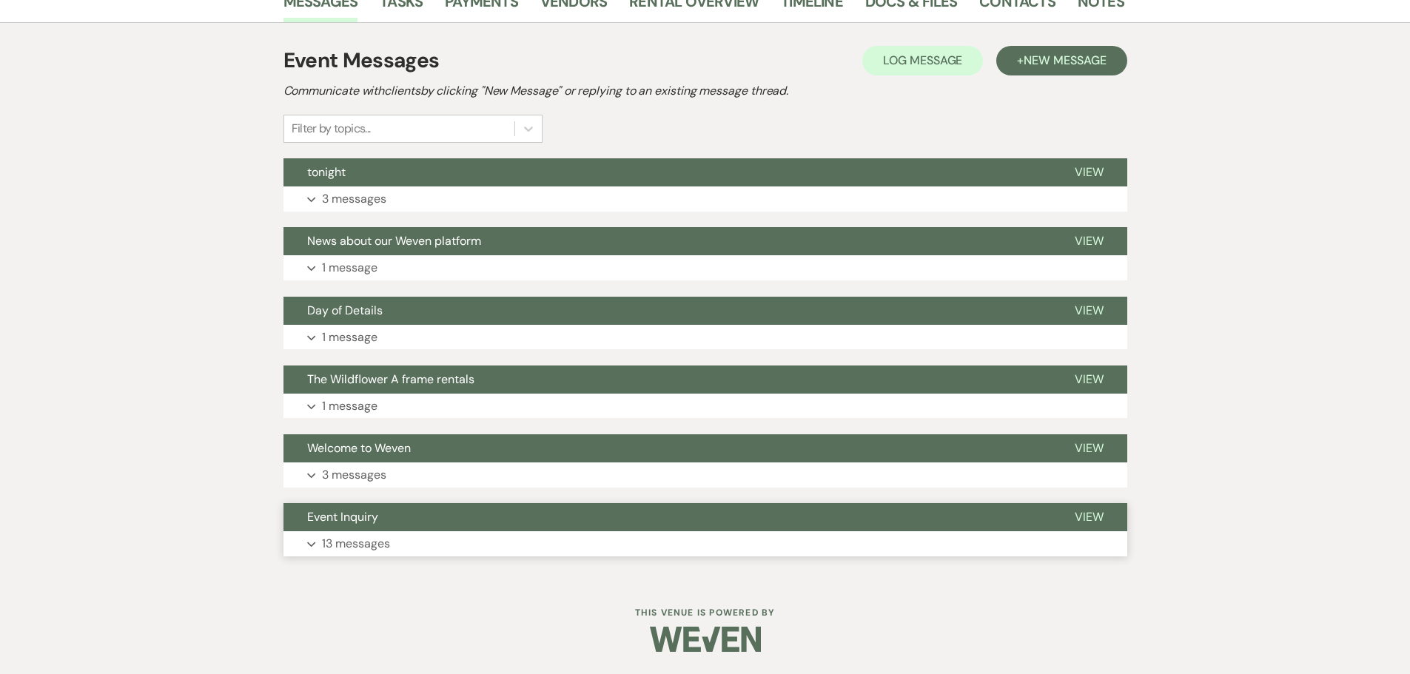
click at [385, 538] on p "13 messages" at bounding box center [356, 543] width 68 height 19
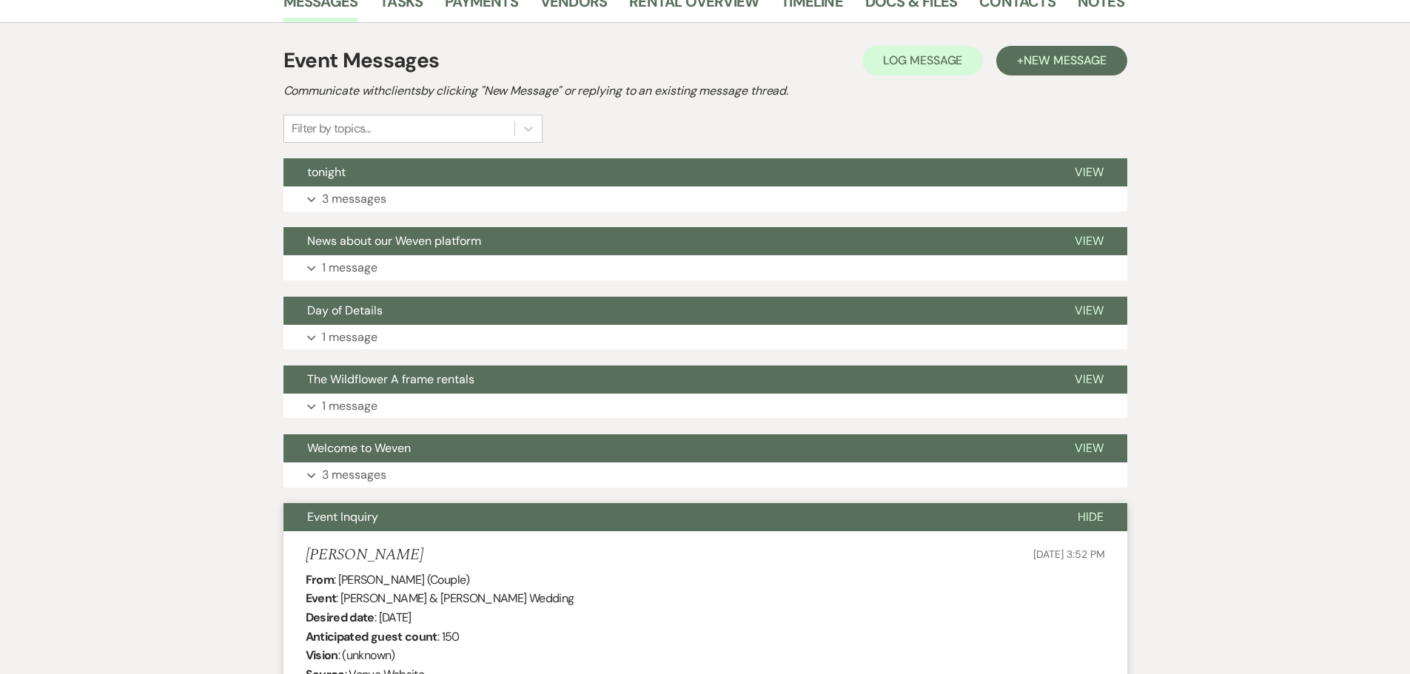
scroll to position [210, 0]
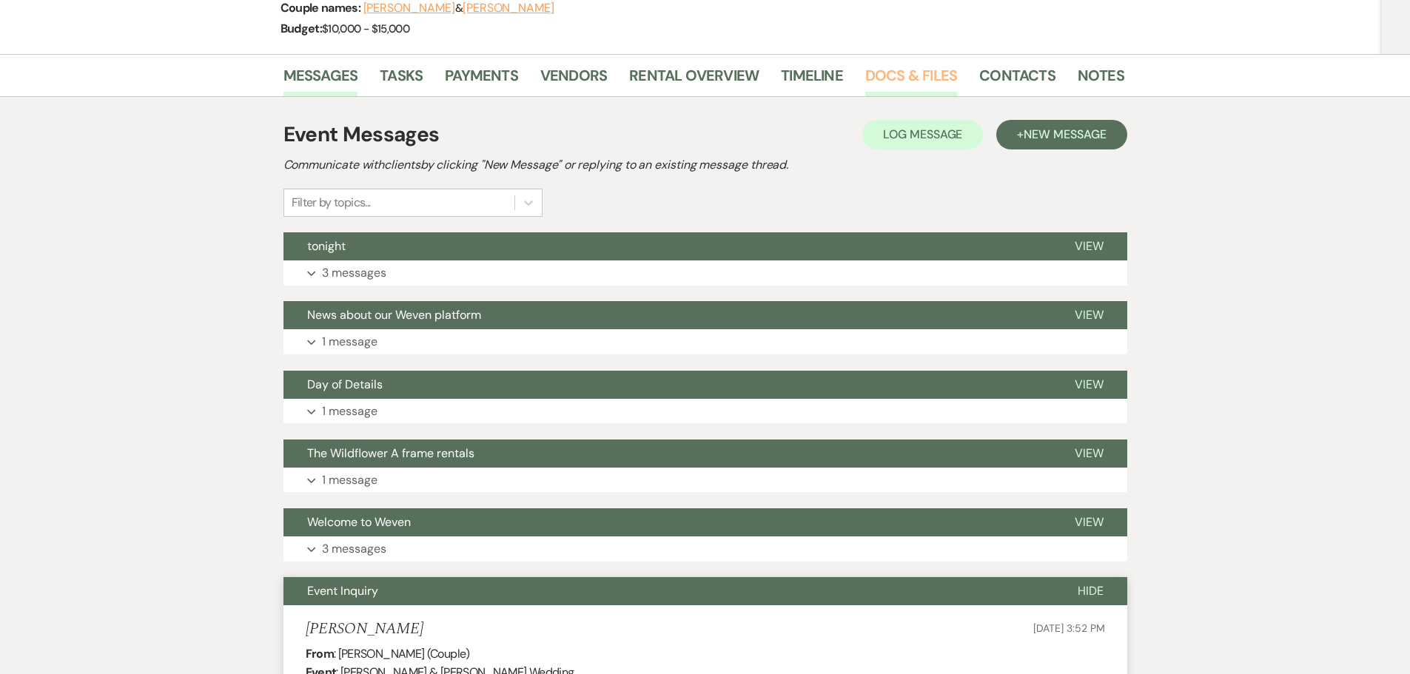
click at [876, 74] on link "Docs & Files" at bounding box center [911, 80] width 92 height 33
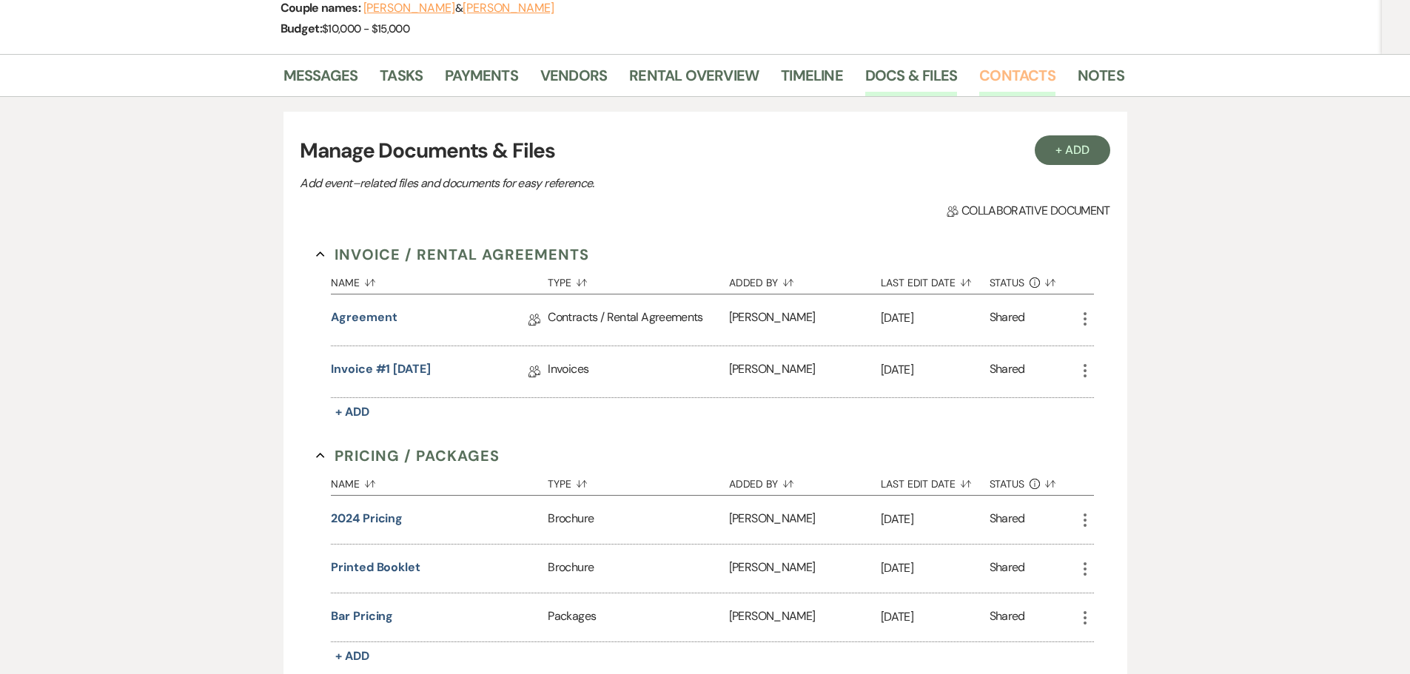
click at [1018, 73] on link "Contacts" at bounding box center [1017, 80] width 76 height 33
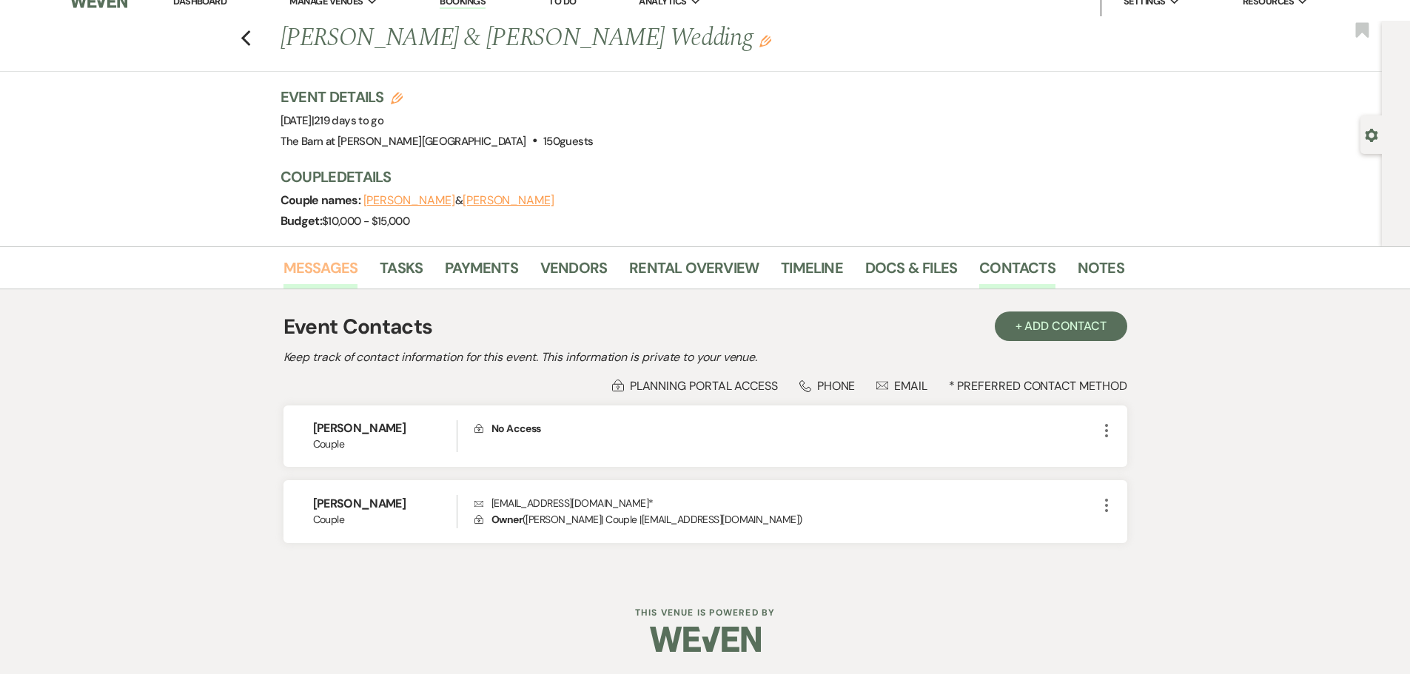
click at [314, 271] on link "Messages" at bounding box center [320, 272] width 75 height 33
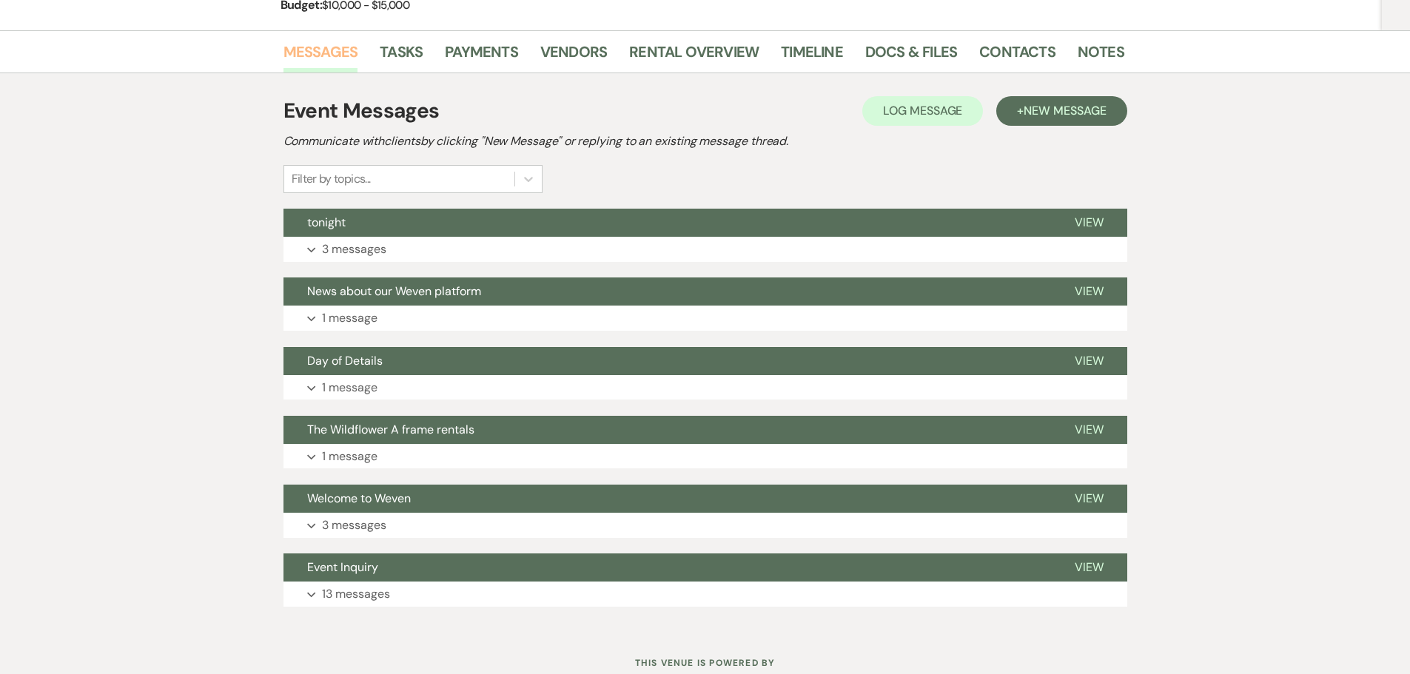
scroll to position [240, 0]
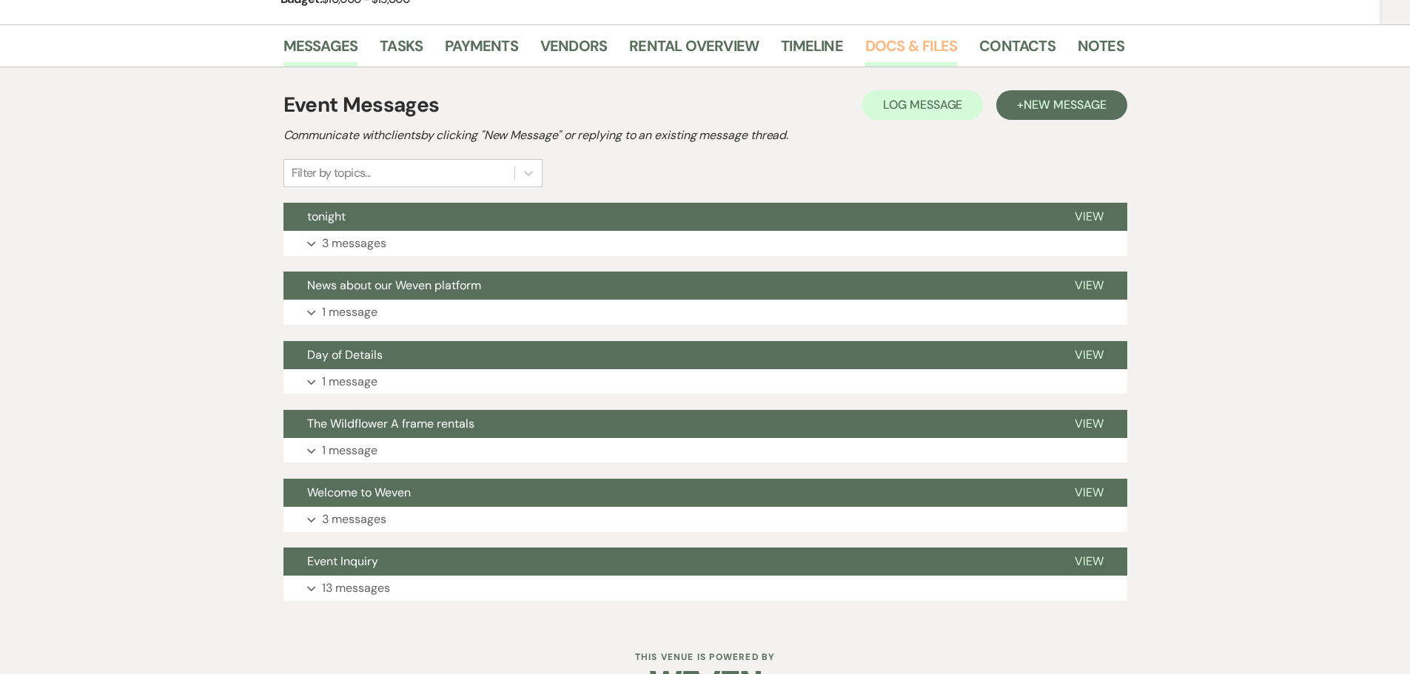
click at [876, 50] on link "Docs & Files" at bounding box center [911, 50] width 92 height 33
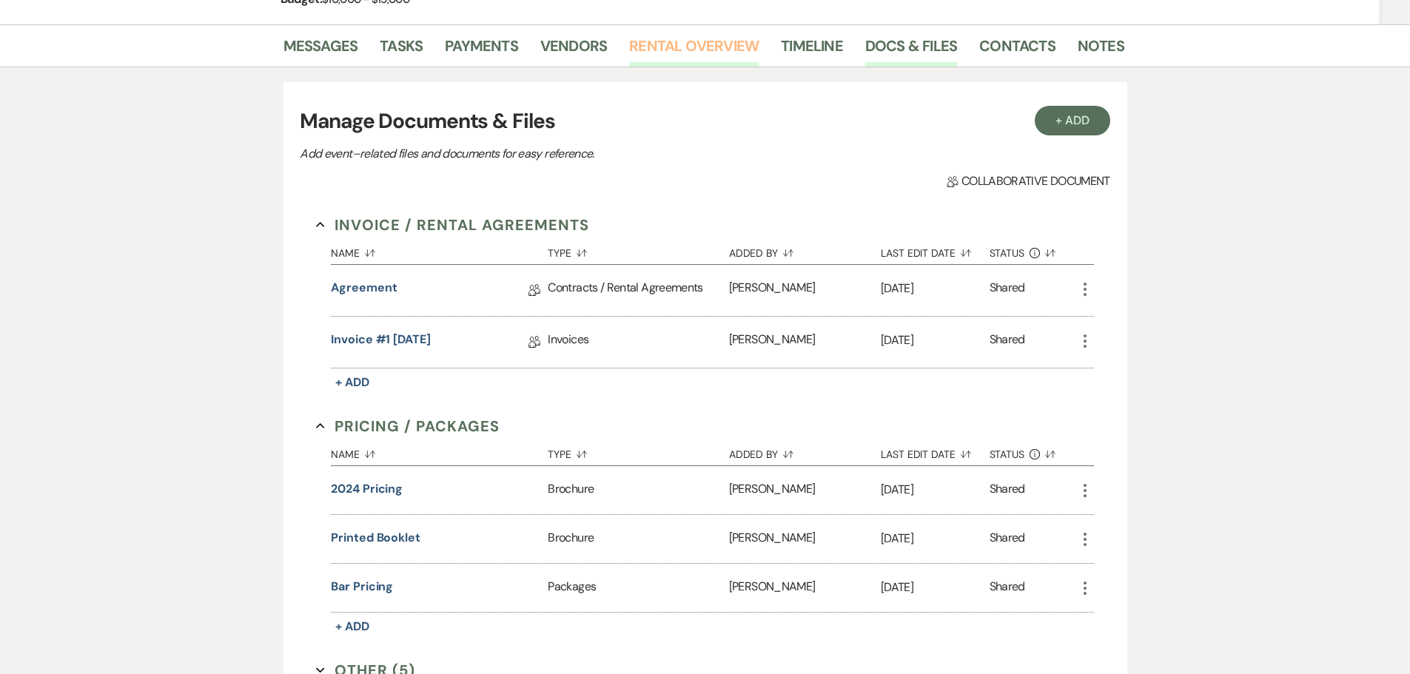
click at [660, 51] on link "Rental Overview" at bounding box center [694, 50] width 130 height 33
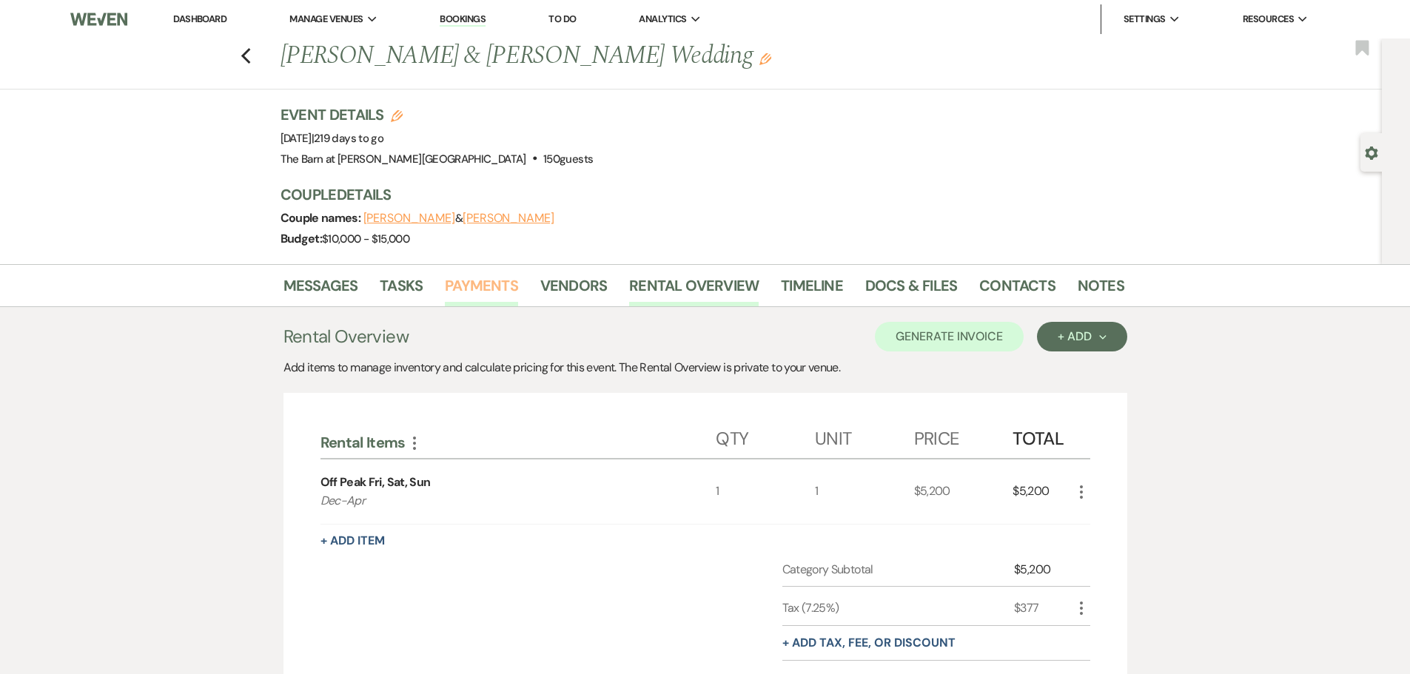
click at [460, 286] on link "Payments" at bounding box center [481, 290] width 73 height 33
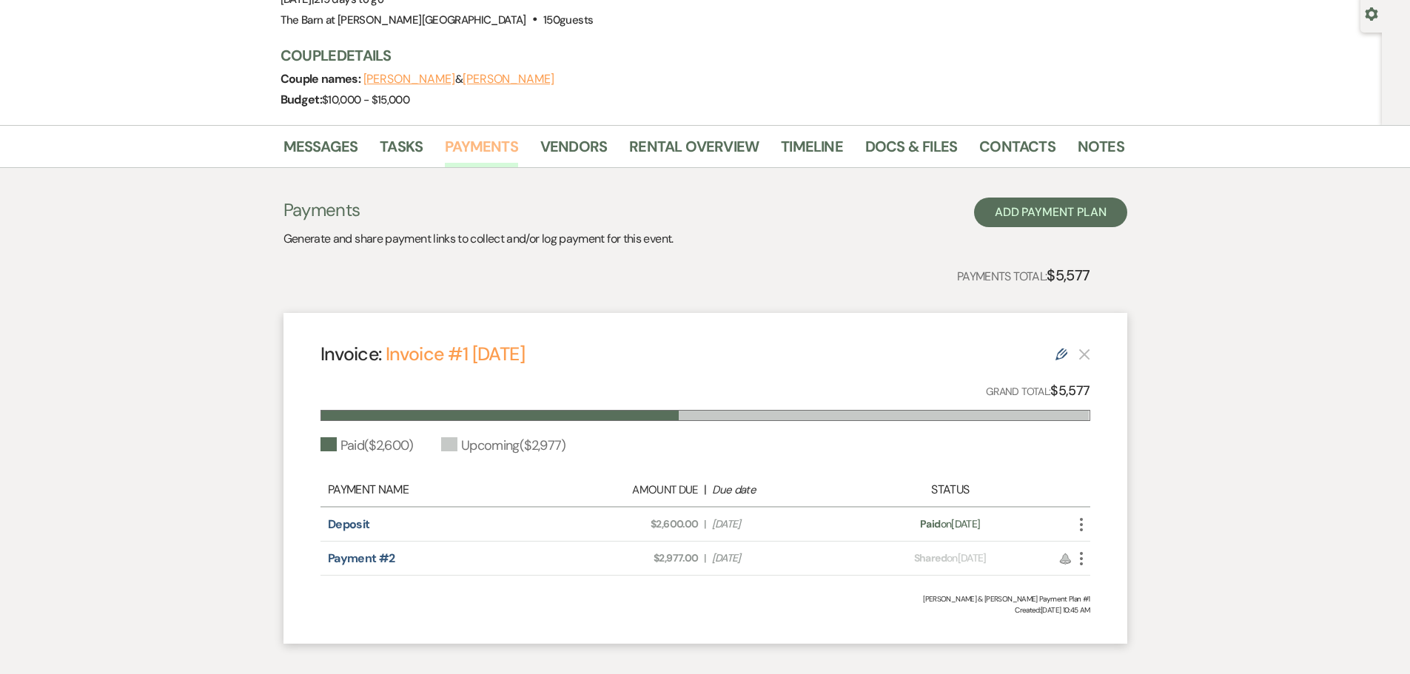
scroll to position [148, 0]
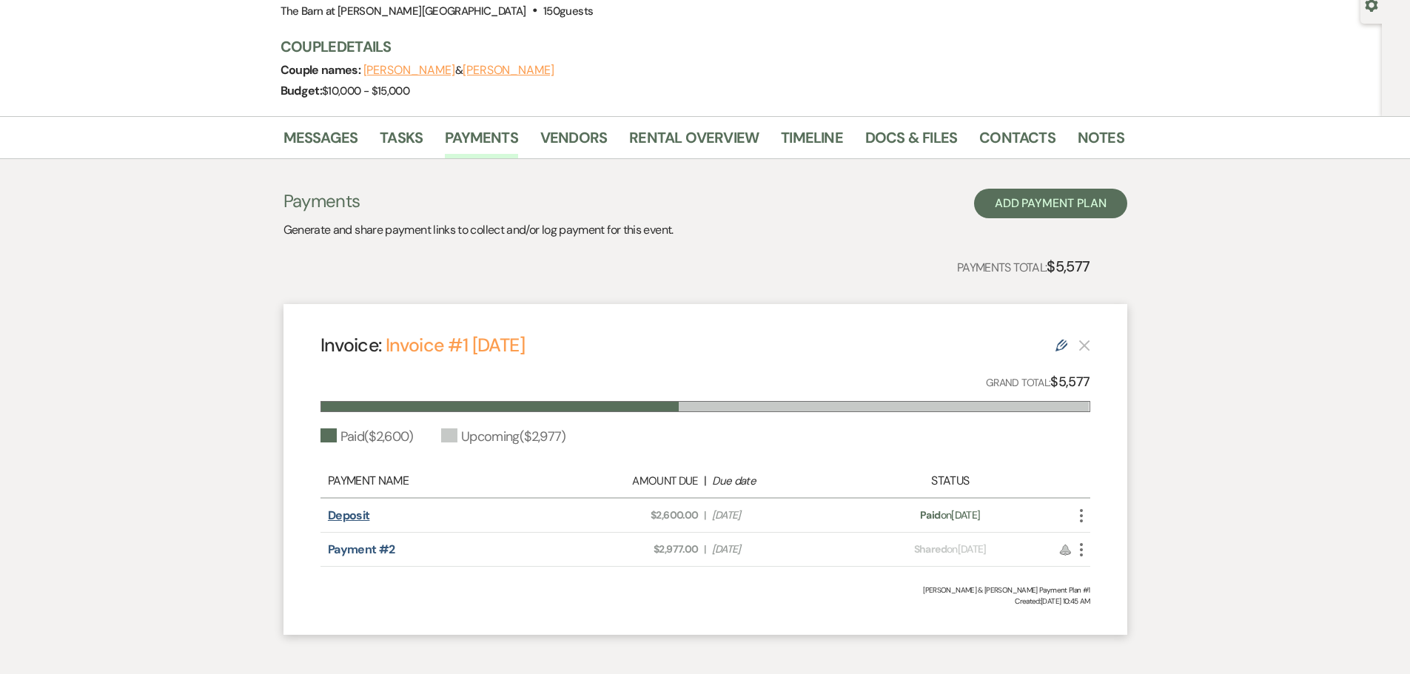
click at [334, 512] on link "Deposit" at bounding box center [349, 516] width 42 height 16
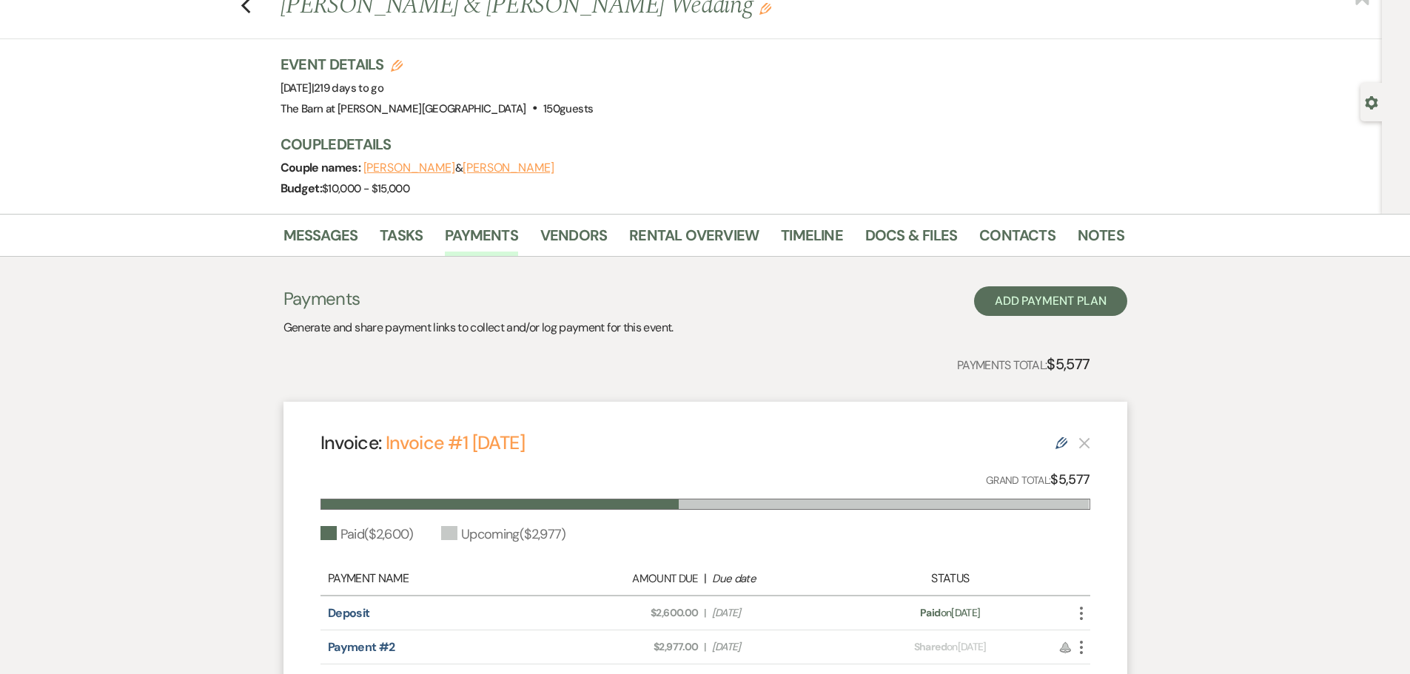
scroll to position [74, 0]
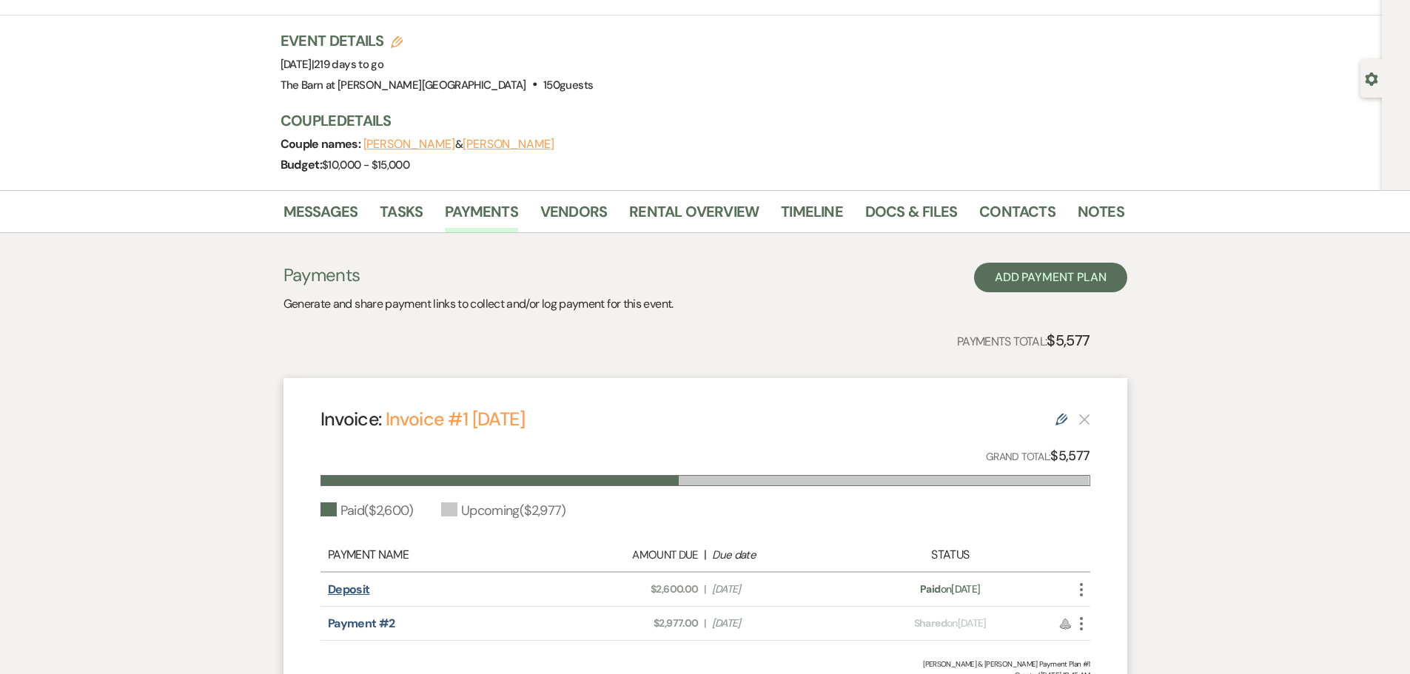
click at [357, 592] on link "Deposit" at bounding box center [349, 590] width 42 height 16
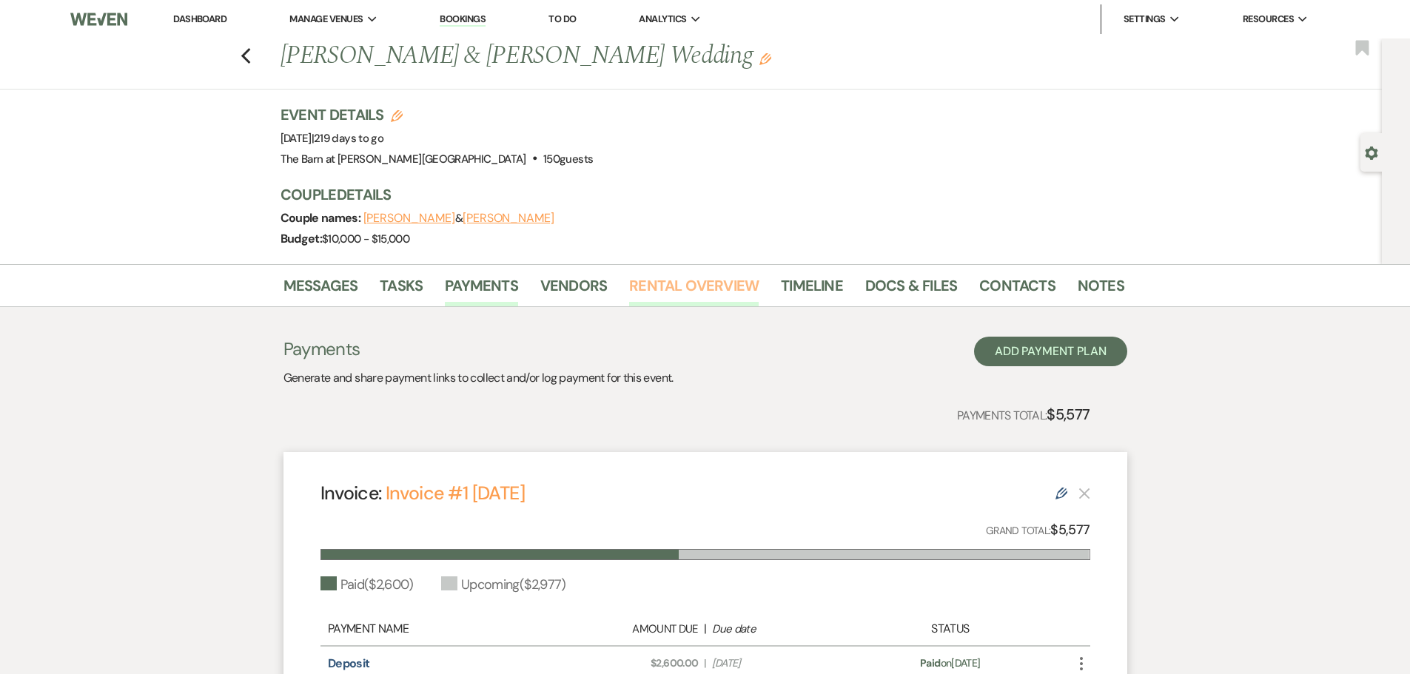
click at [661, 289] on link "Rental Overview" at bounding box center [694, 290] width 130 height 33
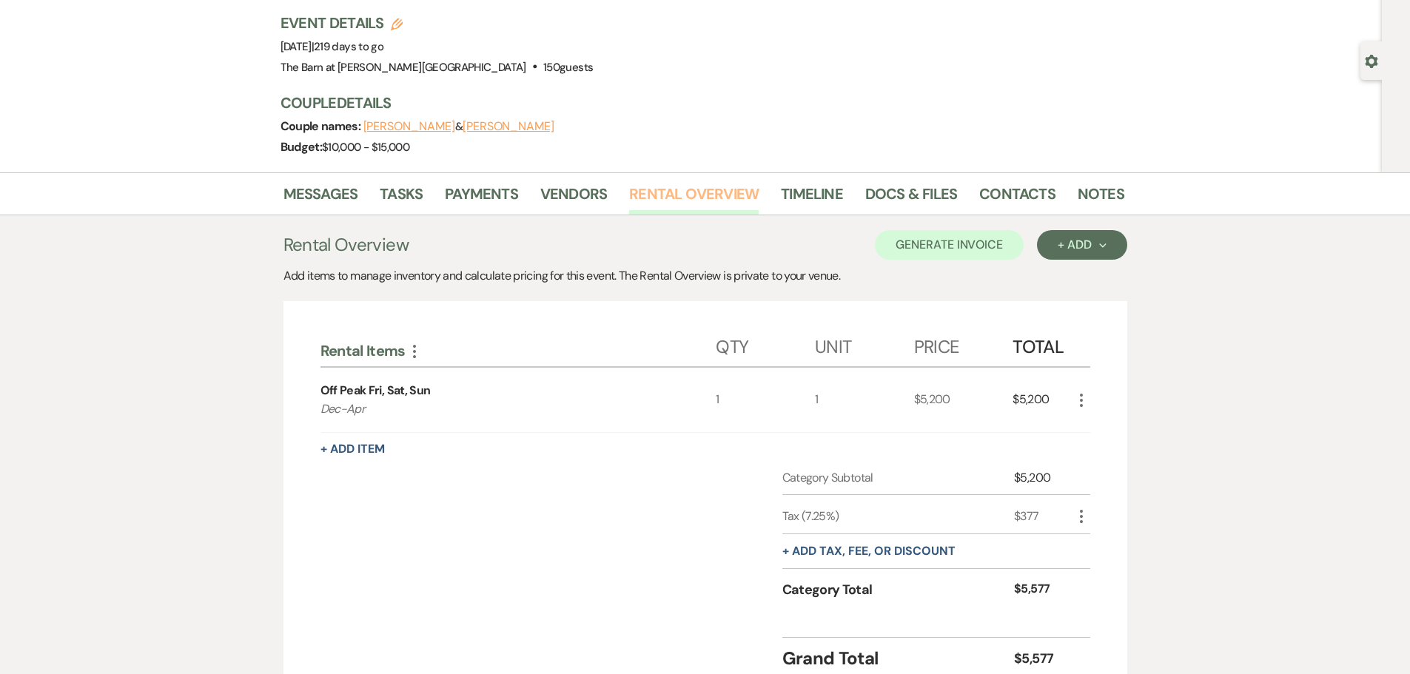
scroll to position [73, 0]
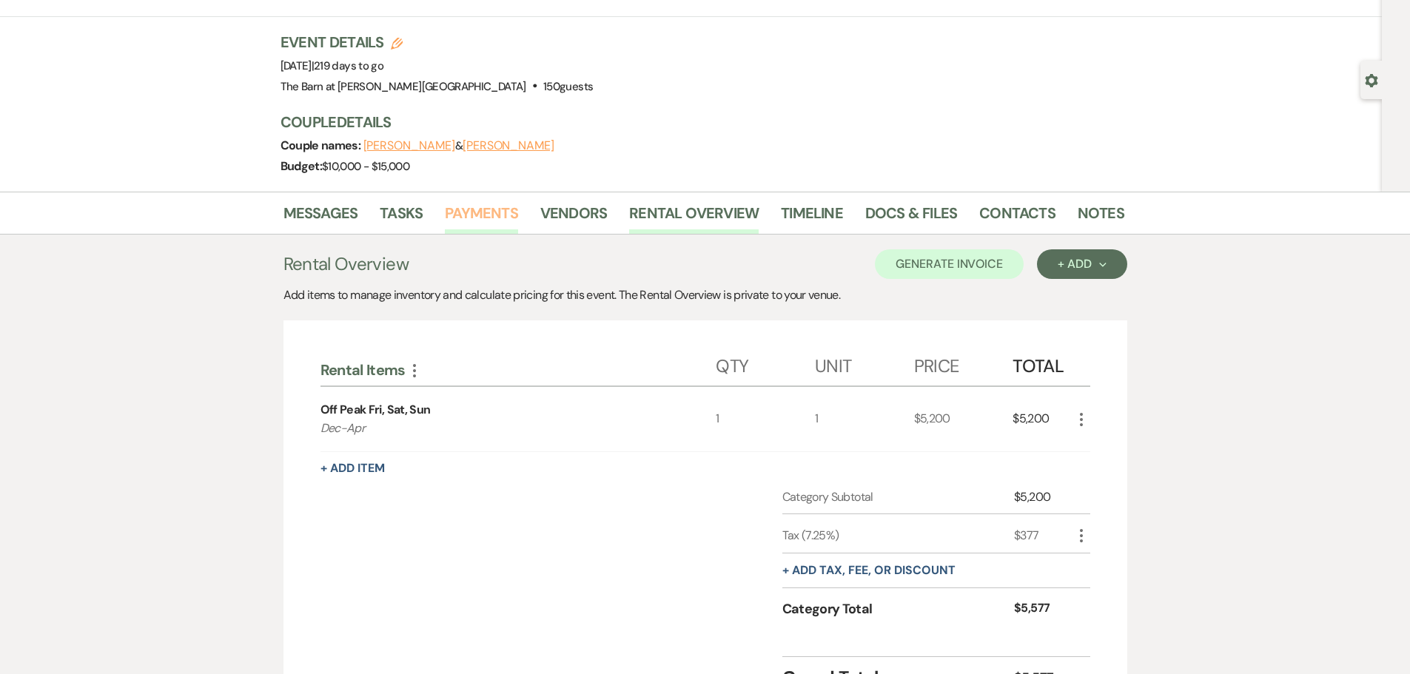
click at [482, 216] on link "Payments" at bounding box center [481, 217] width 73 height 33
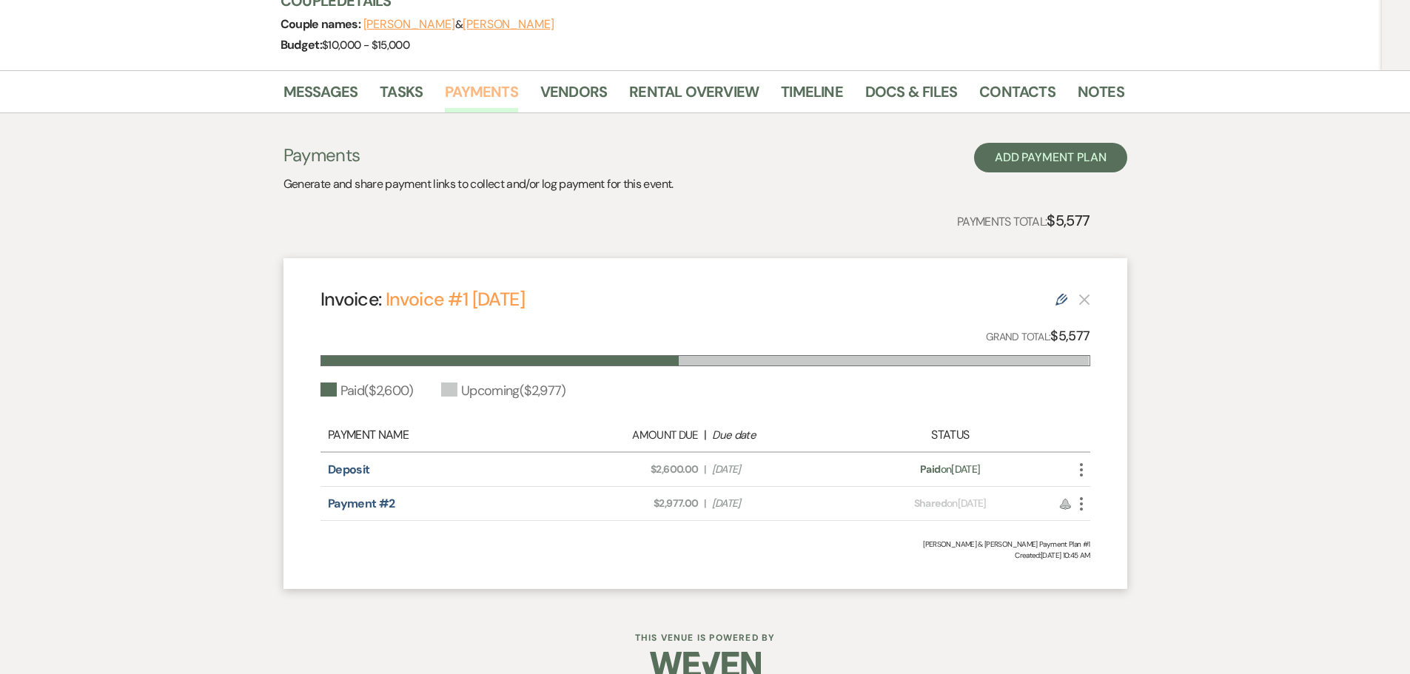
scroll to position [219, 0]
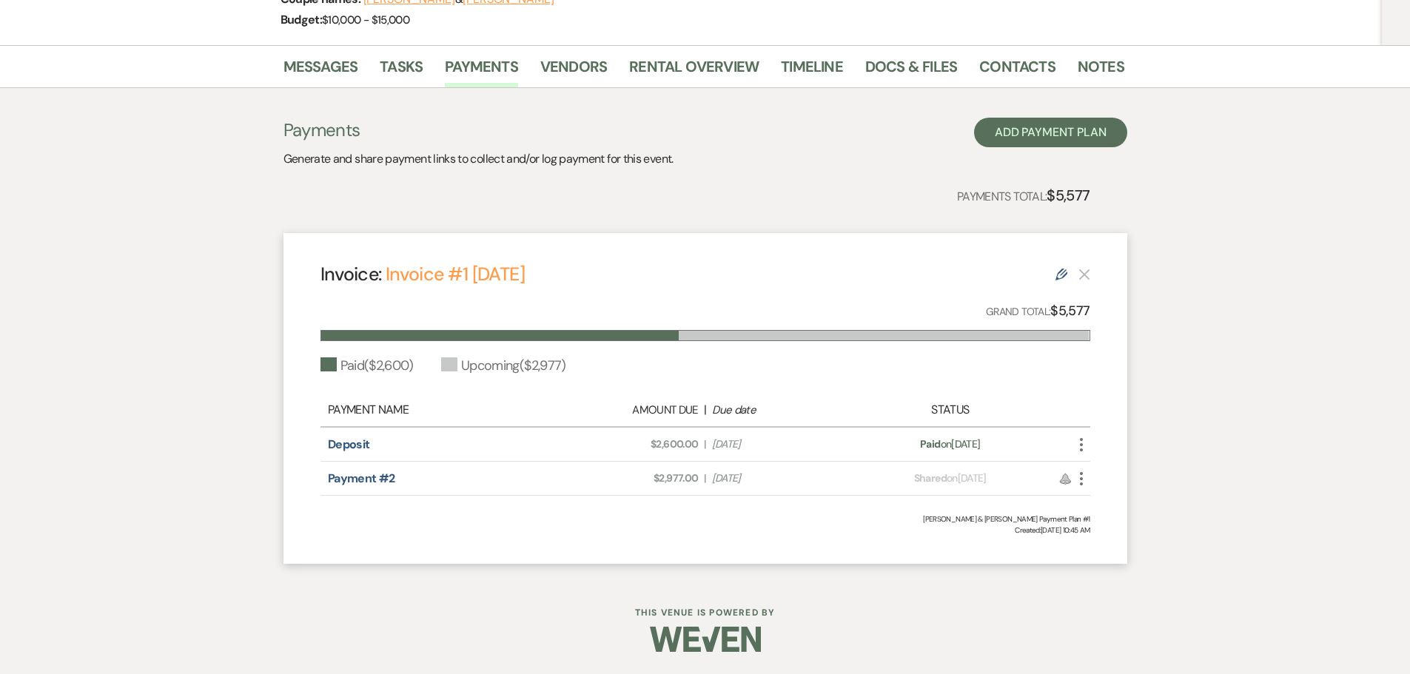
click at [1080, 447] on icon "More" at bounding box center [1082, 445] width 18 height 18
click at [1101, 519] on icon "Pencil" at bounding box center [1096, 525] width 12 height 12
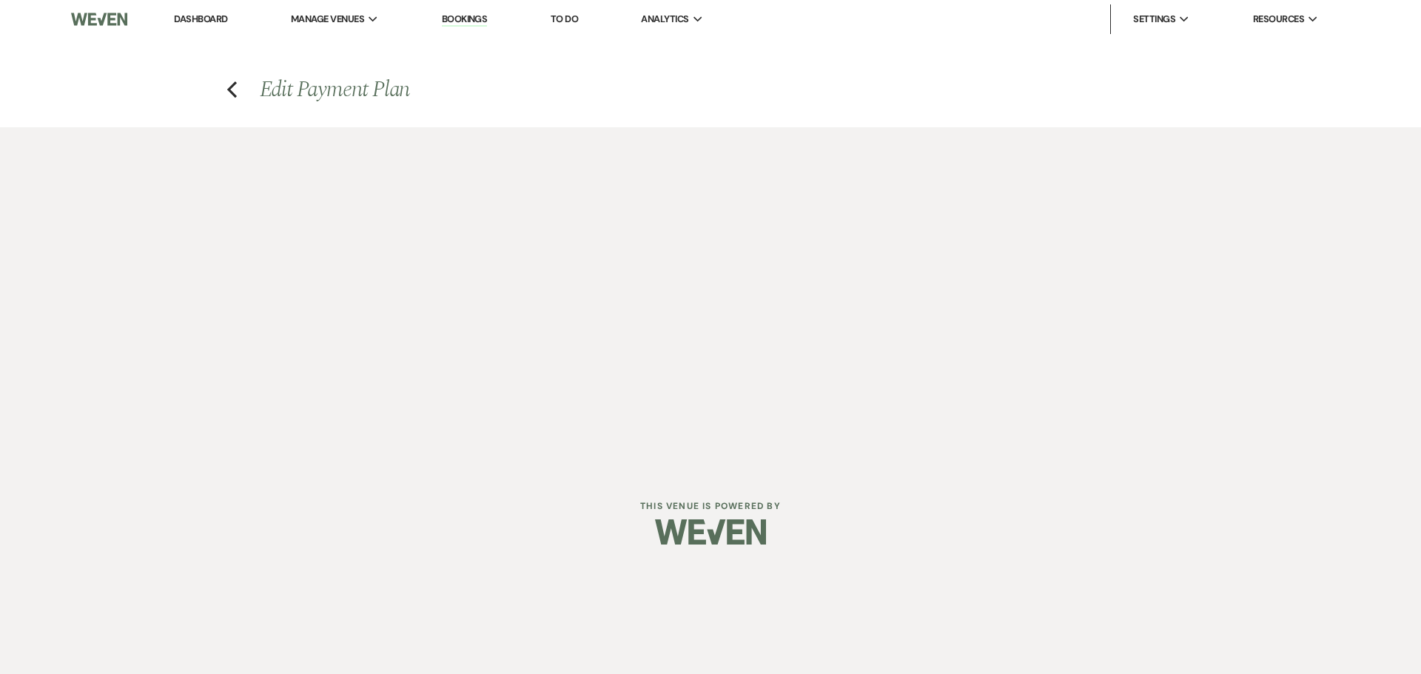
select select "16139"
select select "1"
select select "true"
select select "2"
select select "flat"
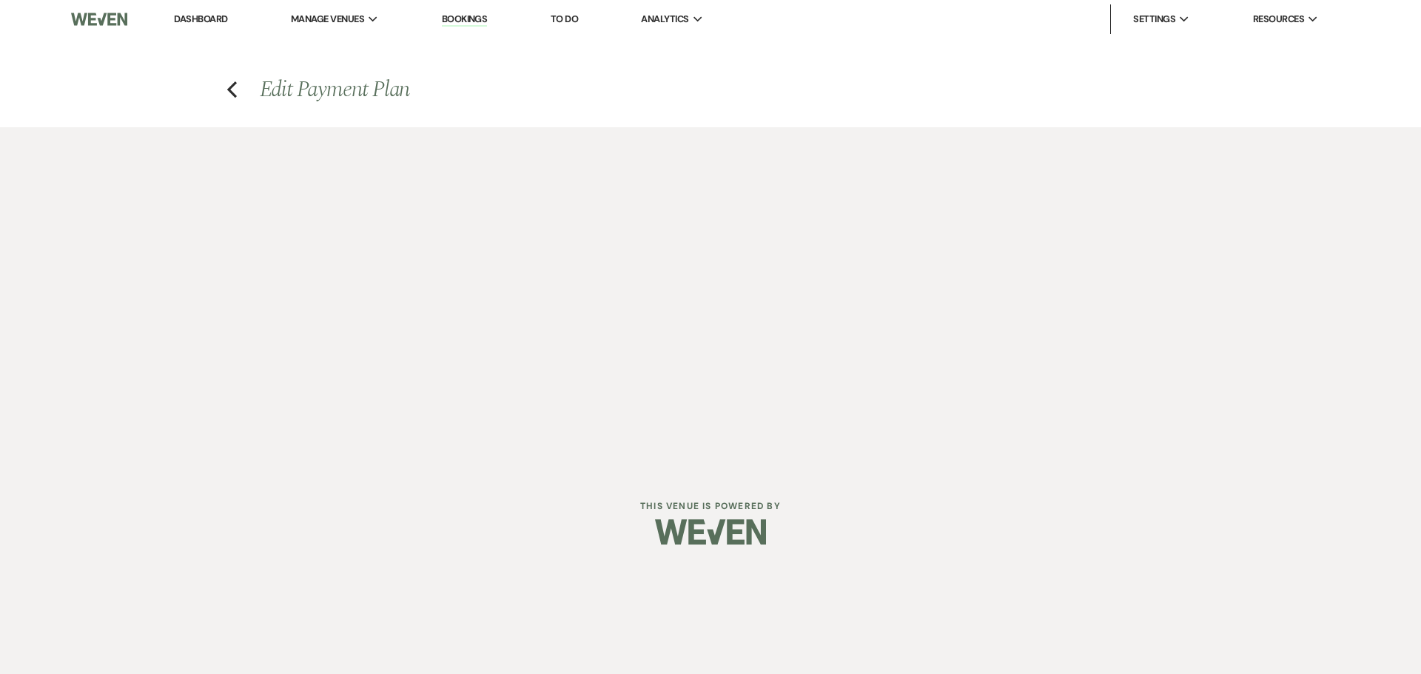
select select "true"
select select "both"
select select "weeks"
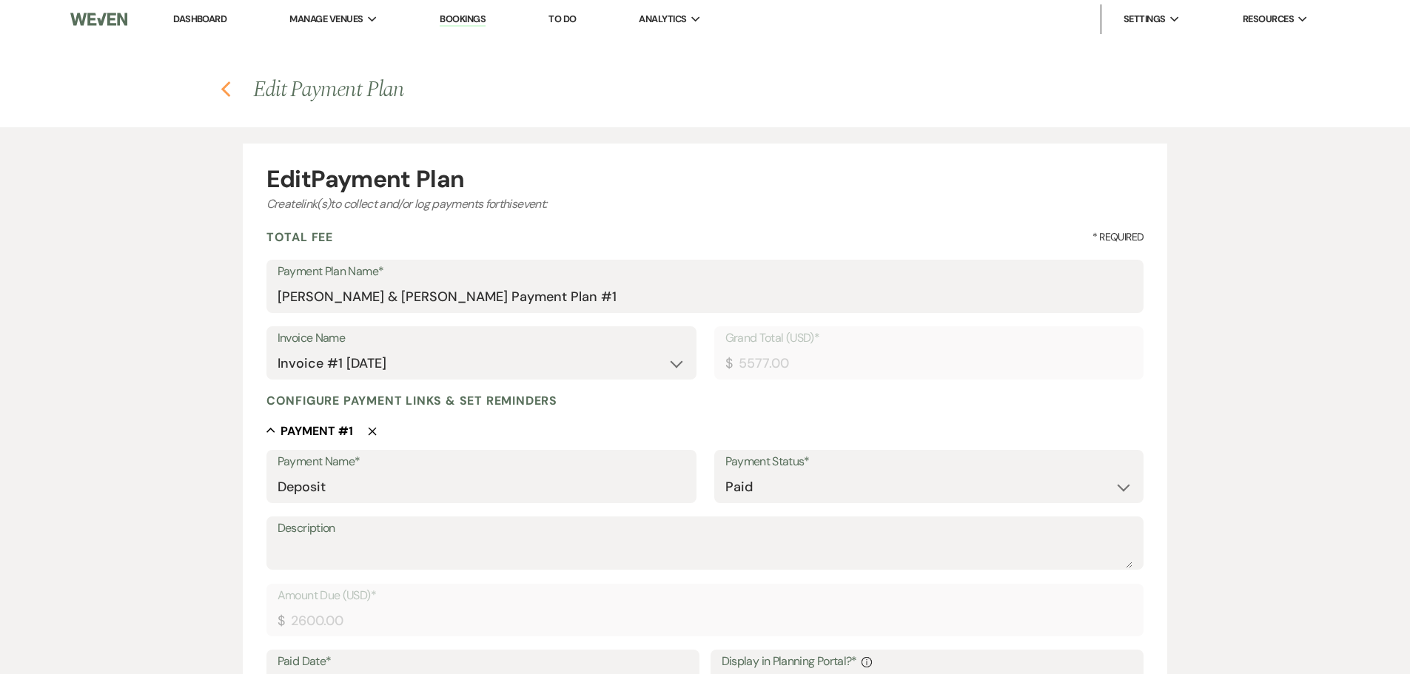
click at [231, 90] on icon "Previous" at bounding box center [226, 90] width 11 height 18
